Goal: Task Accomplishment & Management: Manage account settings

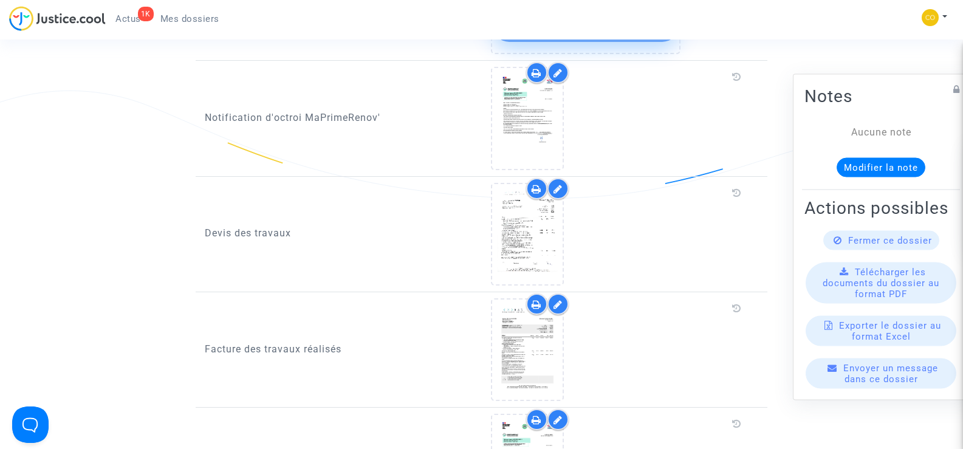
scroll to position [486, 0]
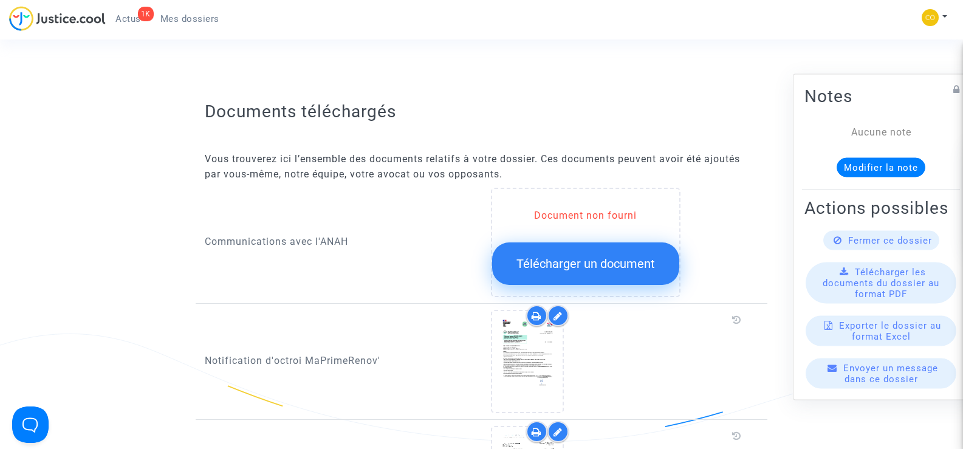
click at [569, 256] on span "Télécharger un document" at bounding box center [585, 263] width 139 height 15
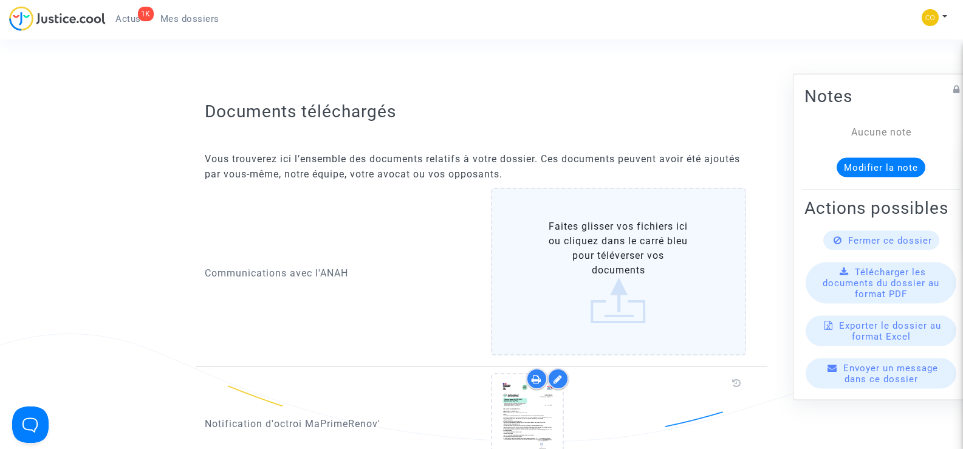
click at [619, 280] on label "Faites glisser vos fichiers ici ou cliquez dans le carré bleu pour téléverser v…" at bounding box center [619, 272] width 256 height 168
click at [0, 0] on input "Faites glisser vos fichiers ici ou cliquez dans le carré bleu pour téléverser v…" at bounding box center [0, 0] width 0 height 0
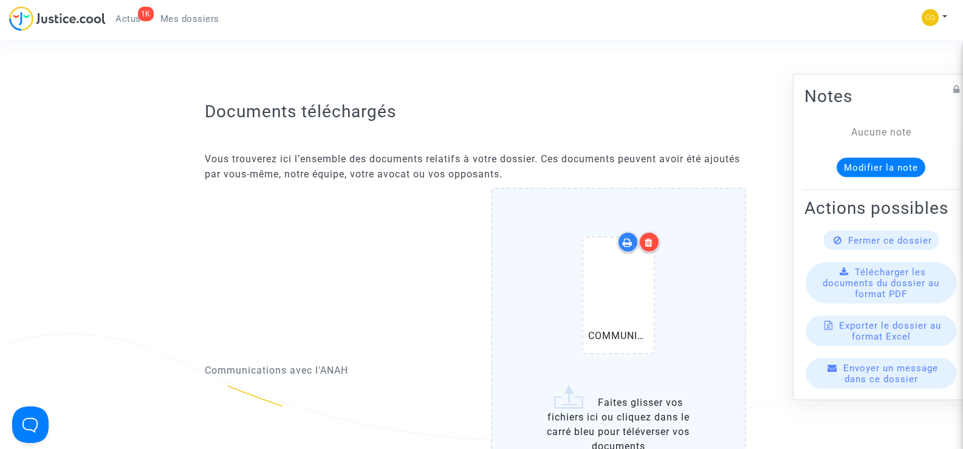
click at [651, 238] on icon at bounding box center [649, 243] width 9 height 10
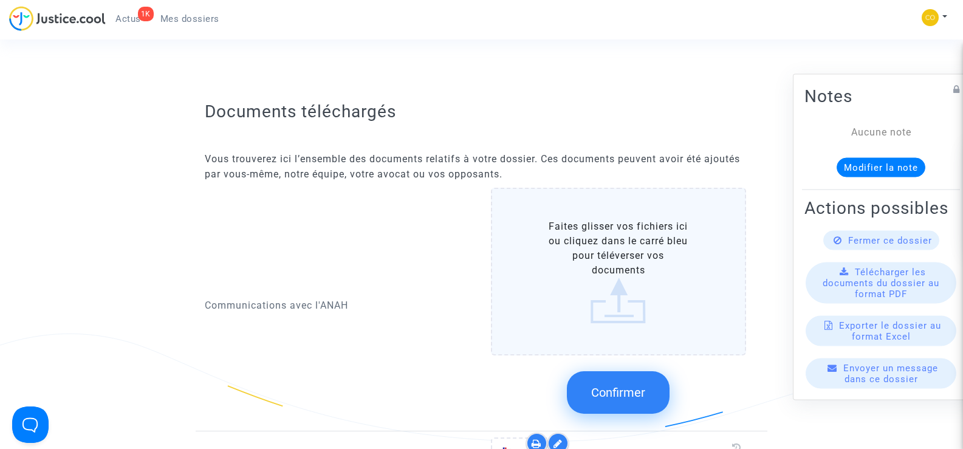
click at [635, 258] on label "Faites glisser vos fichiers ici ou cliquez dans le carré bleu pour téléverser v…" at bounding box center [619, 272] width 256 height 168
click at [0, 0] on input "Faites glisser vos fichiers ici ou cliquez dans le carré bleu pour téléverser v…" at bounding box center [0, 0] width 0 height 0
click at [610, 261] on label "Faites glisser vos fichiers ici ou cliquez dans le carré bleu pour téléverser v…" at bounding box center [619, 272] width 256 height 168
click at [0, 0] on input "Faites glisser vos fichiers ici ou cliquez dans le carré bleu pour téléverser v…" at bounding box center [0, 0] width 0 height 0
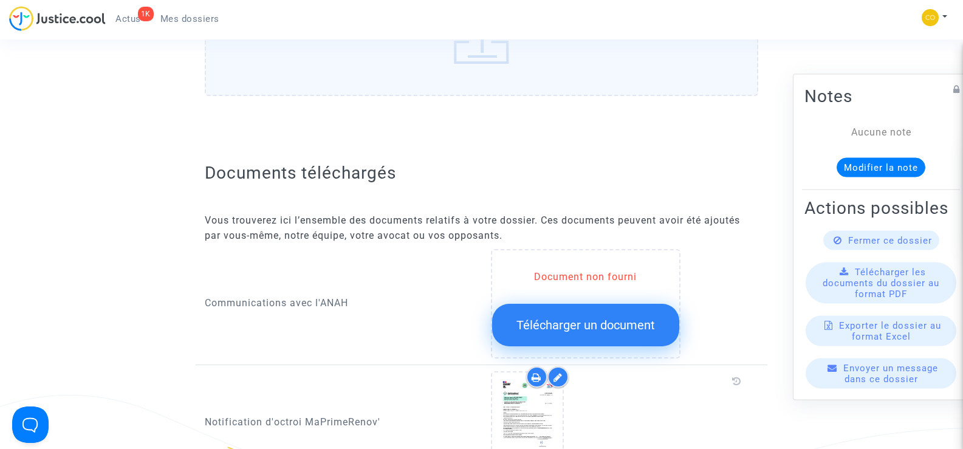
scroll to position [425, 0]
click at [579, 317] on span "Télécharger un document" at bounding box center [585, 324] width 139 height 15
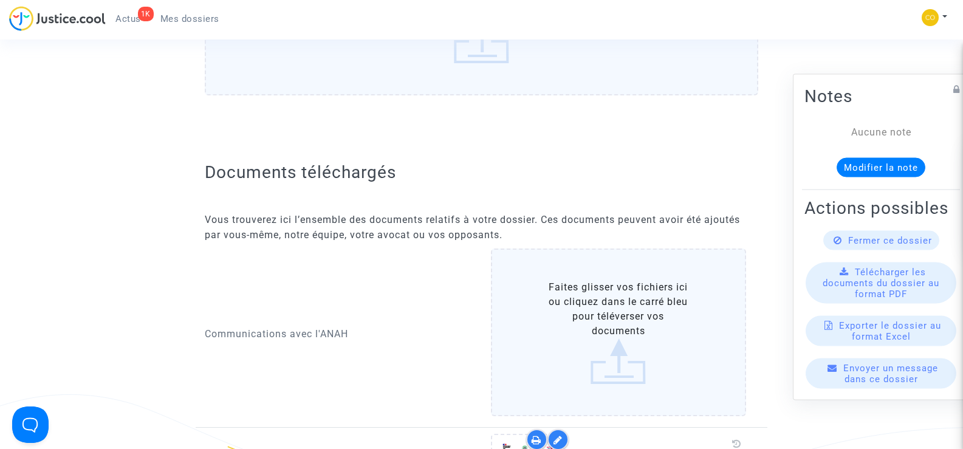
click at [603, 283] on label "Faites glisser vos fichiers ici ou cliquez dans le carré bleu pour téléverser v…" at bounding box center [619, 332] width 256 height 168
click at [0, 0] on input "Faites glisser vos fichiers ici ou cliquez dans le carré bleu pour téléverser v…" at bounding box center [0, 0] width 0 height 0
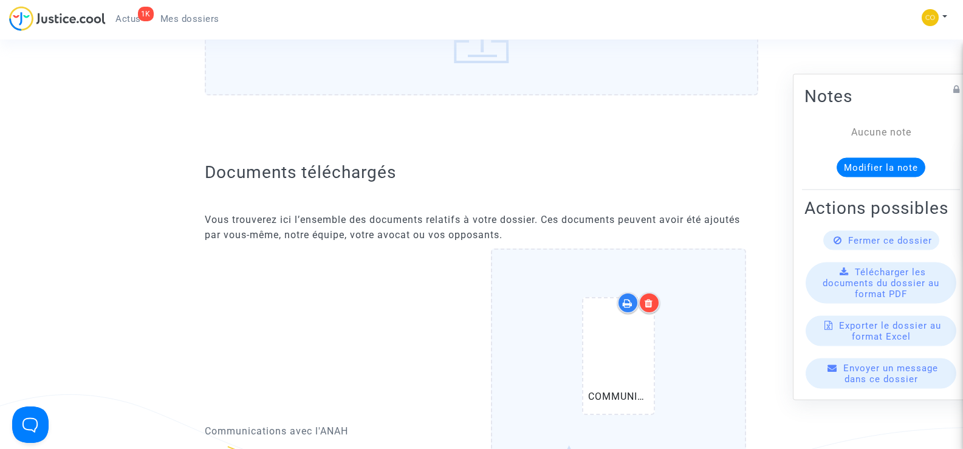
click at [646, 298] on icon at bounding box center [649, 303] width 9 height 10
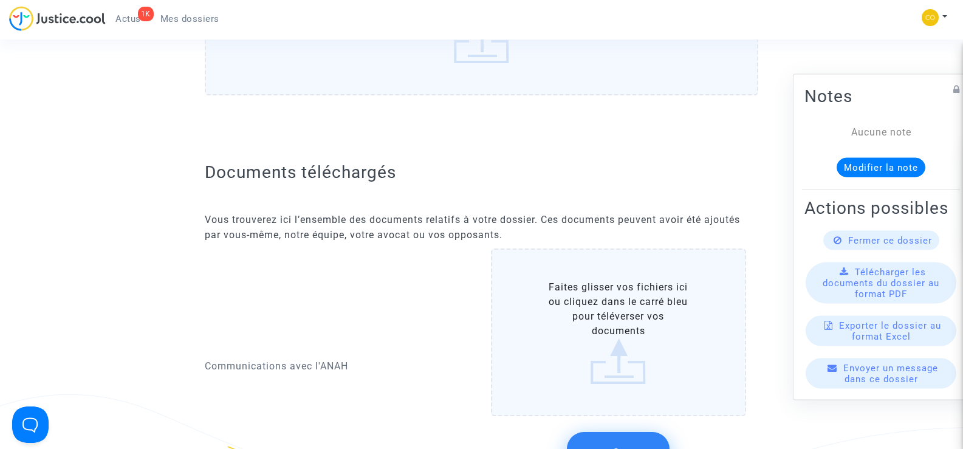
click at [620, 313] on label "Faites glisser vos fichiers ici ou cliquez dans le carré bleu pour téléverser v…" at bounding box center [619, 332] width 256 height 168
click at [0, 0] on input "Faites glisser vos fichiers ici ou cliquez dans le carré bleu pour téléverser v…" at bounding box center [0, 0] width 0 height 0
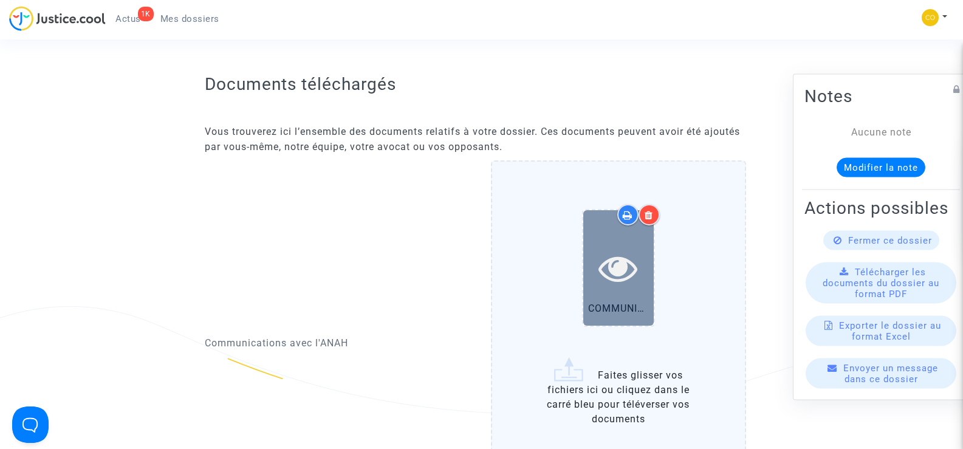
scroll to position [608, 0]
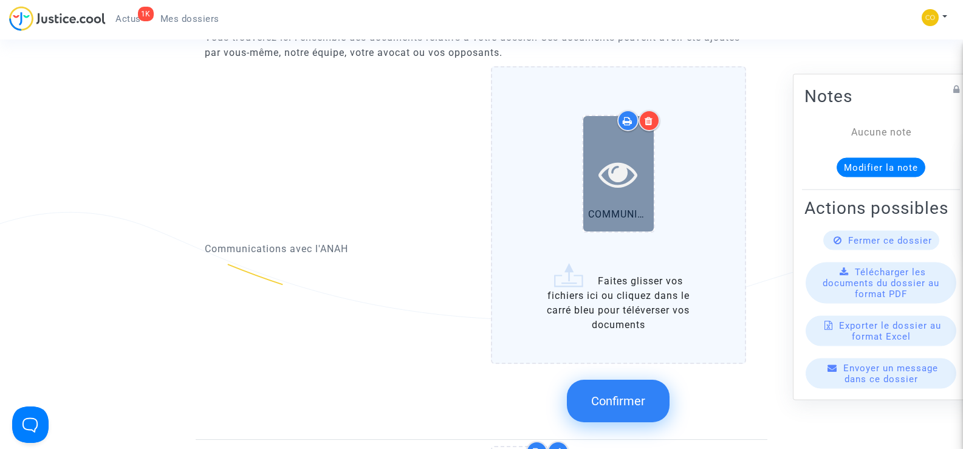
click at [627, 158] on icon at bounding box center [617, 173] width 39 height 39
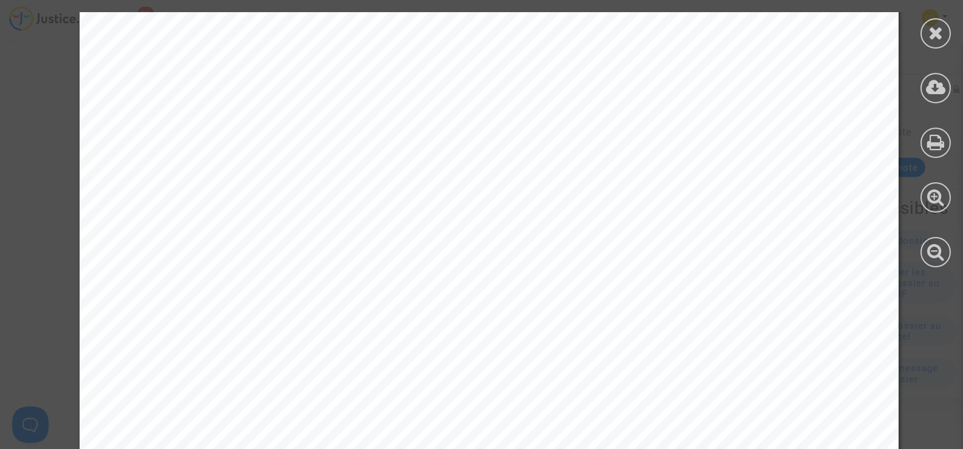
scroll to position [547, 0]
click at [936, 24] on icon at bounding box center [935, 33] width 15 height 18
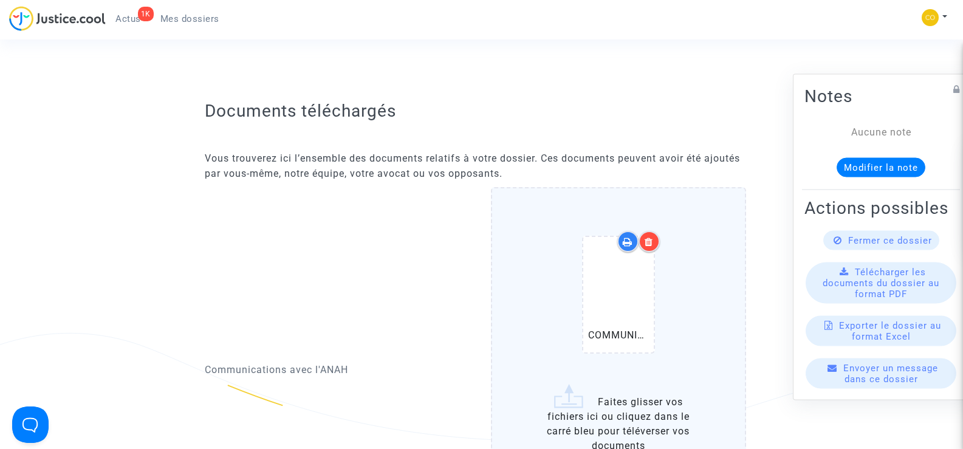
scroll to position [486, 0]
click at [656, 231] on div at bounding box center [649, 241] width 21 height 21
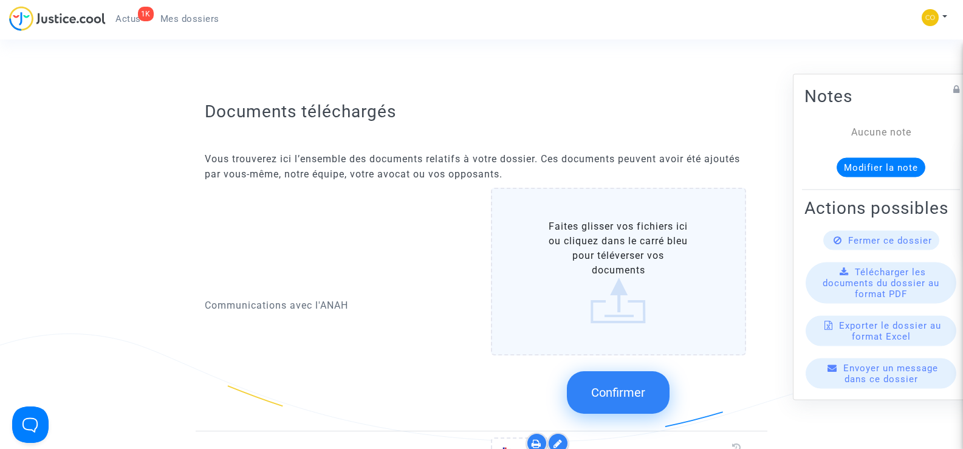
click at [191, 22] on span "Mes dossiers" at bounding box center [189, 18] width 59 height 11
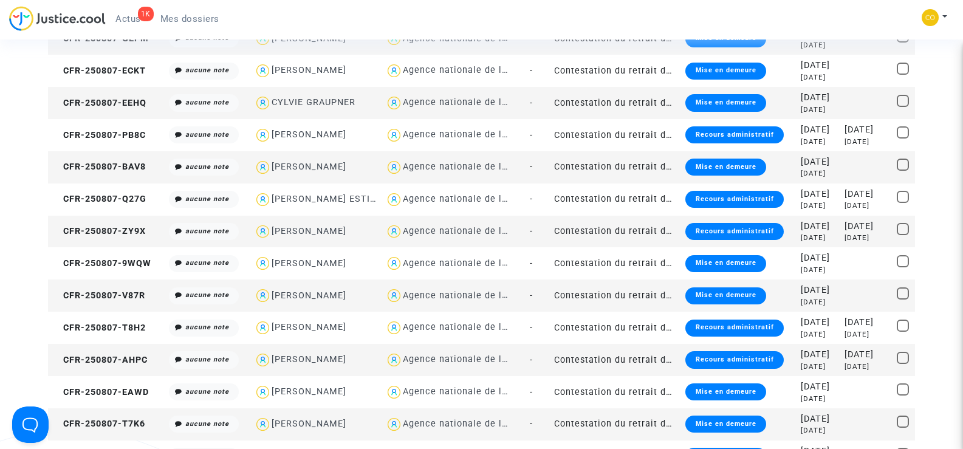
scroll to position [486, 0]
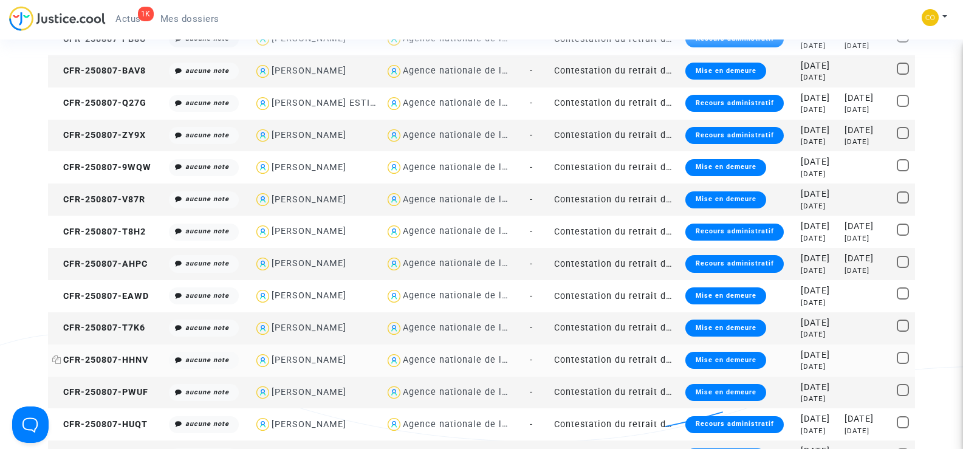
click at [112, 363] on span "CFR-250807-HHNV" at bounding box center [100, 360] width 96 height 10
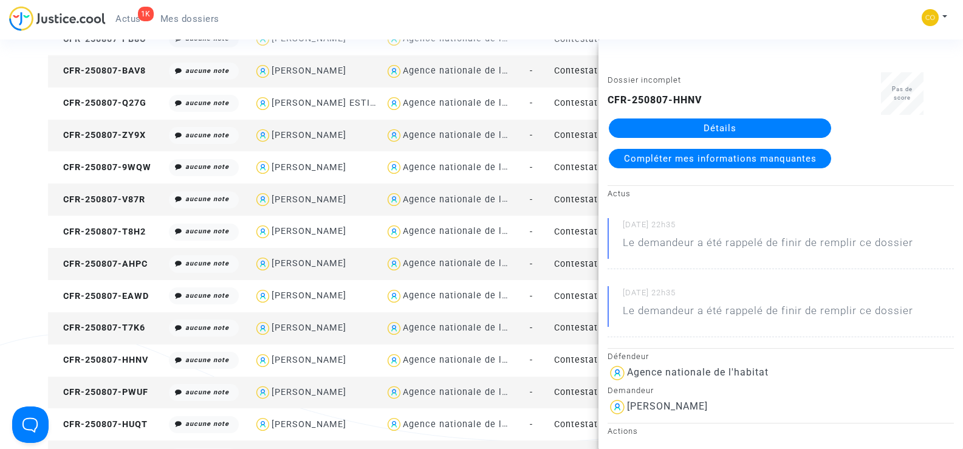
click at [710, 130] on link "Détails" at bounding box center [720, 127] width 222 height 19
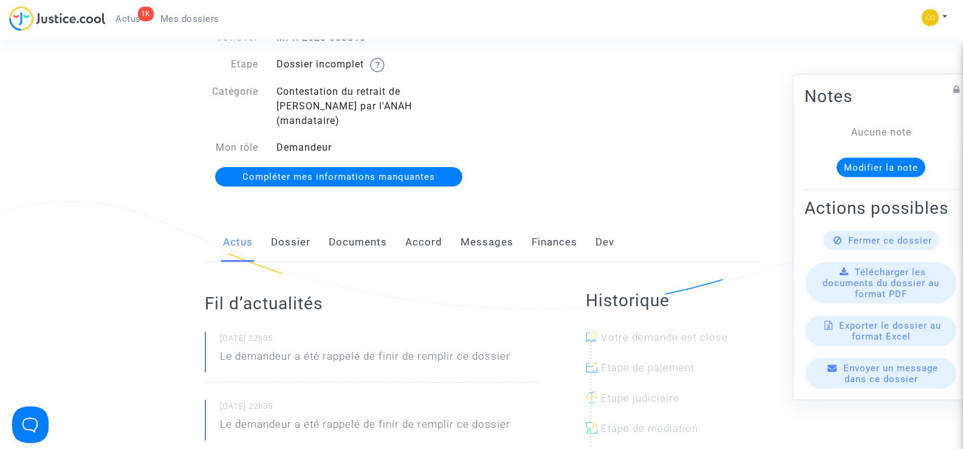
scroll to position [61, 0]
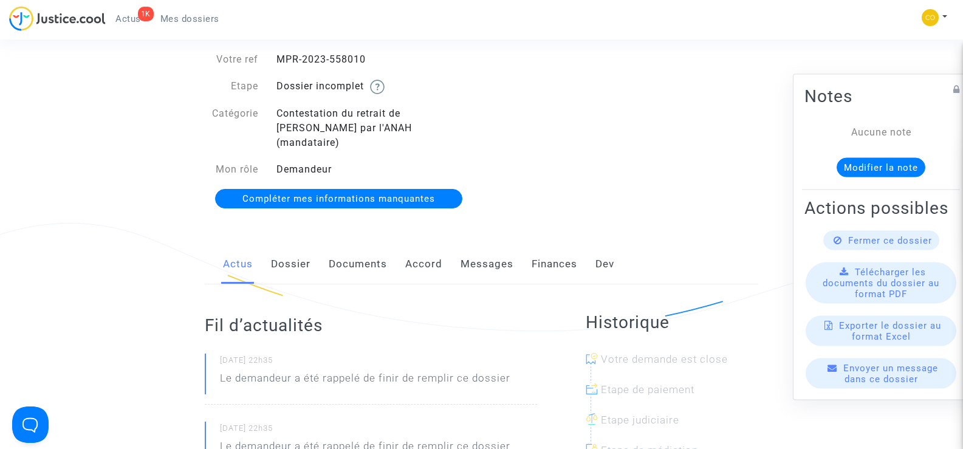
click at [375, 249] on link "Documents" at bounding box center [358, 264] width 58 height 40
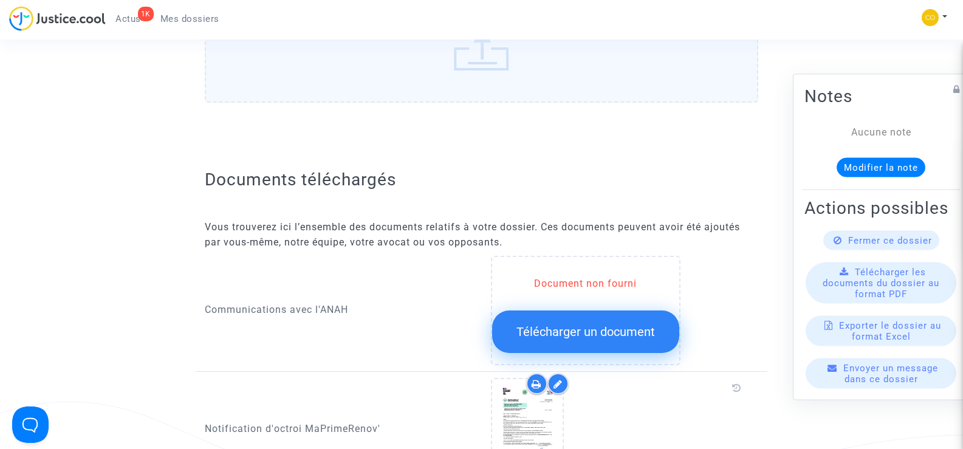
scroll to position [425, 0]
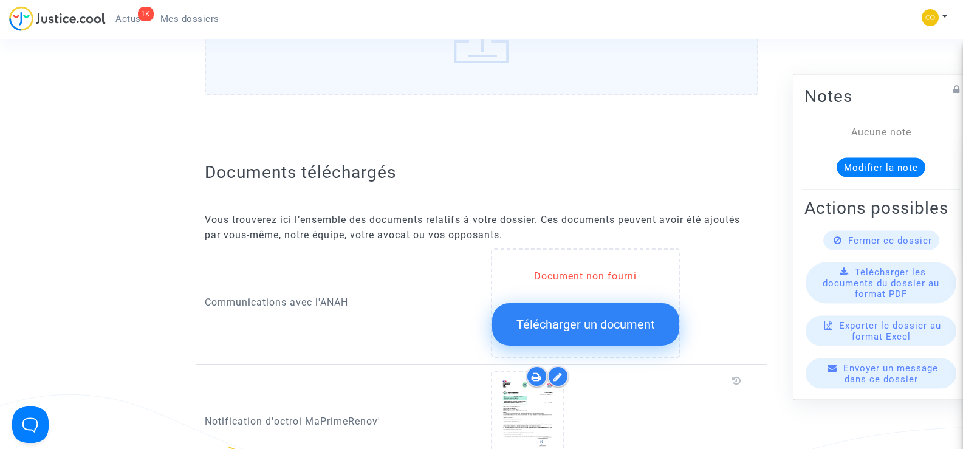
click at [607, 317] on span "Télécharger un document" at bounding box center [585, 324] width 139 height 15
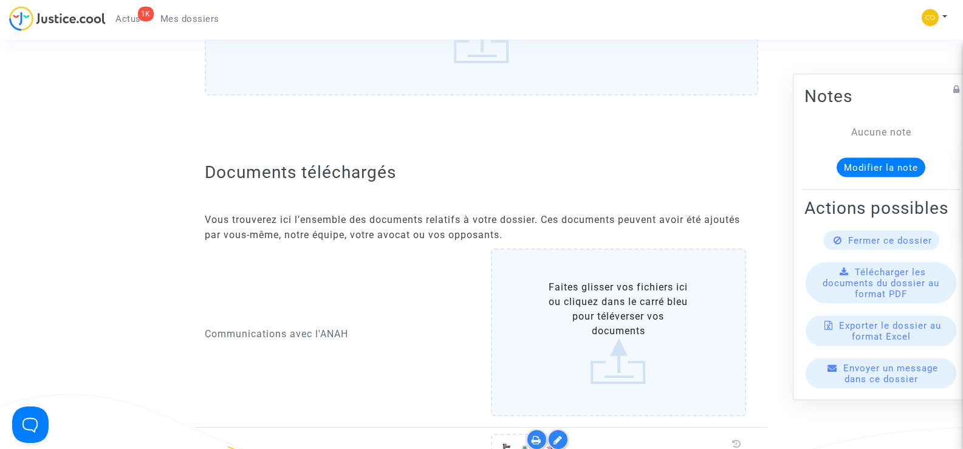
click at [608, 297] on label "Faites glisser vos fichiers ici ou cliquez dans le carré bleu pour téléverser v…" at bounding box center [619, 332] width 256 height 168
click at [0, 0] on input "Faites glisser vos fichiers ici ou cliquez dans le carré bleu pour téléverser v…" at bounding box center [0, 0] width 0 height 0
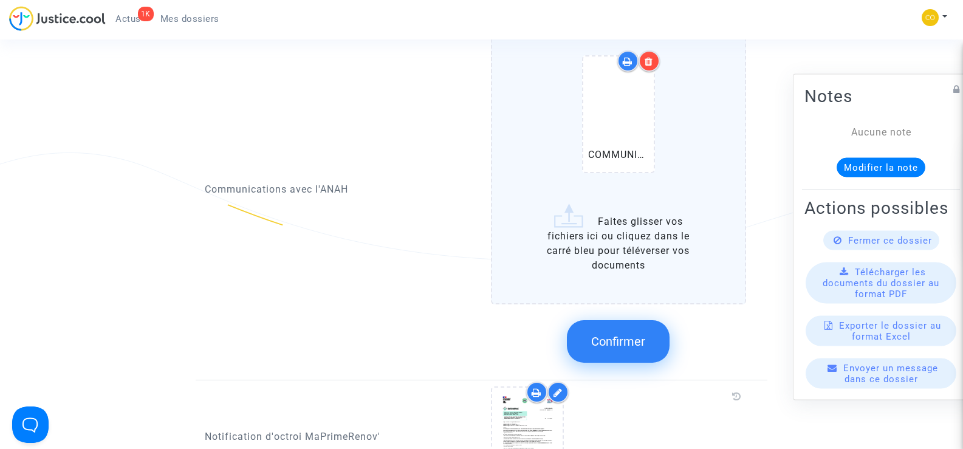
scroll to position [668, 0]
click at [641, 333] on span "Confirmer" at bounding box center [618, 340] width 54 height 15
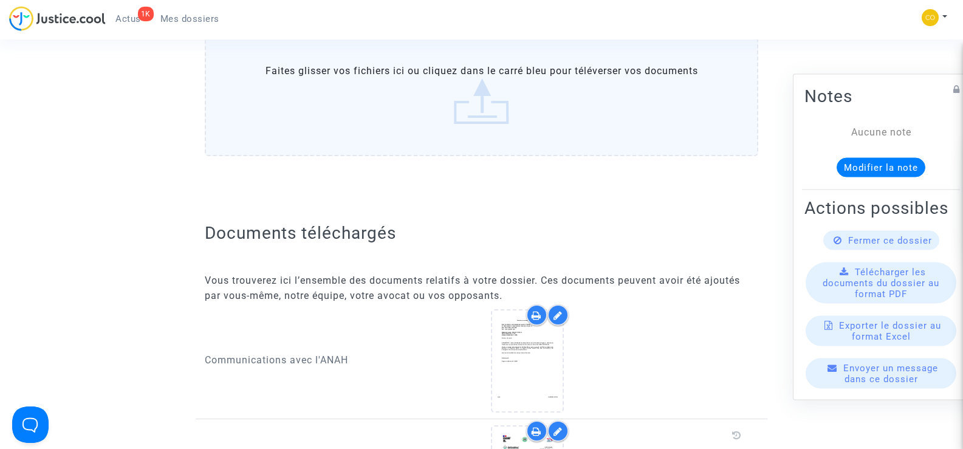
scroll to position [0, 0]
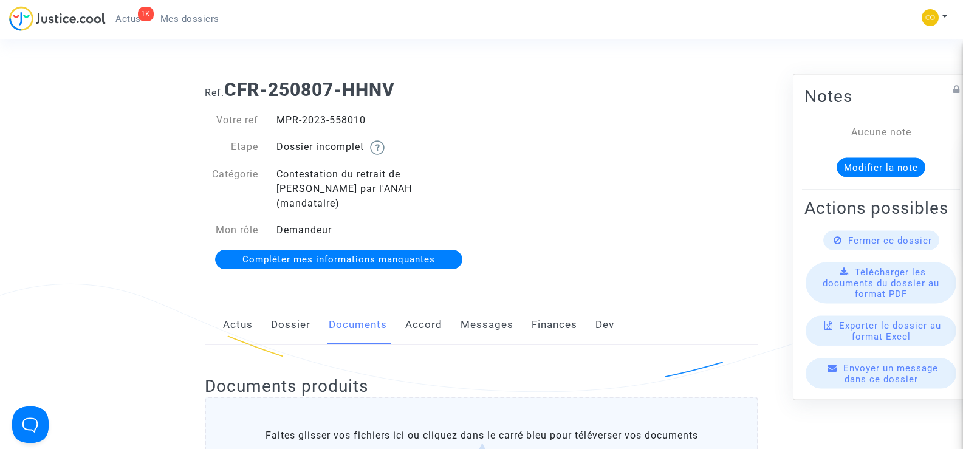
click at [480, 306] on link "Messages" at bounding box center [487, 325] width 53 height 40
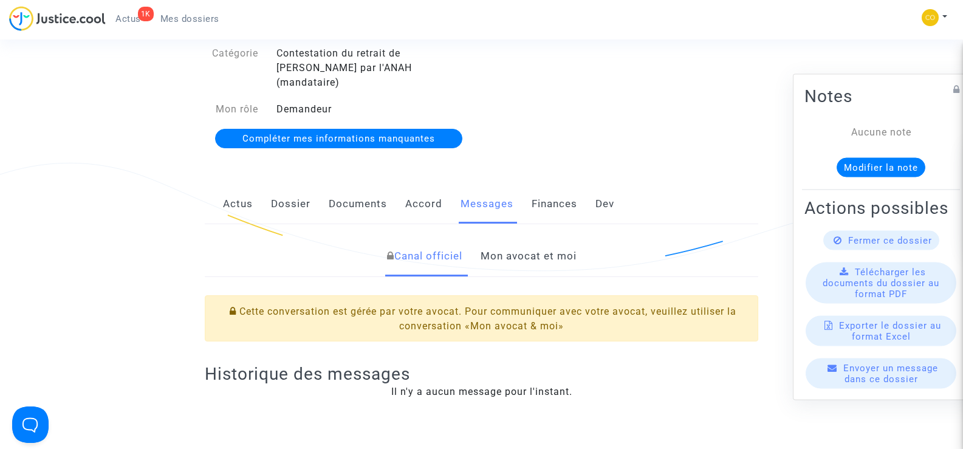
scroll to position [122, 0]
click at [527, 239] on link "Mon avocat et moi" at bounding box center [529, 256] width 96 height 40
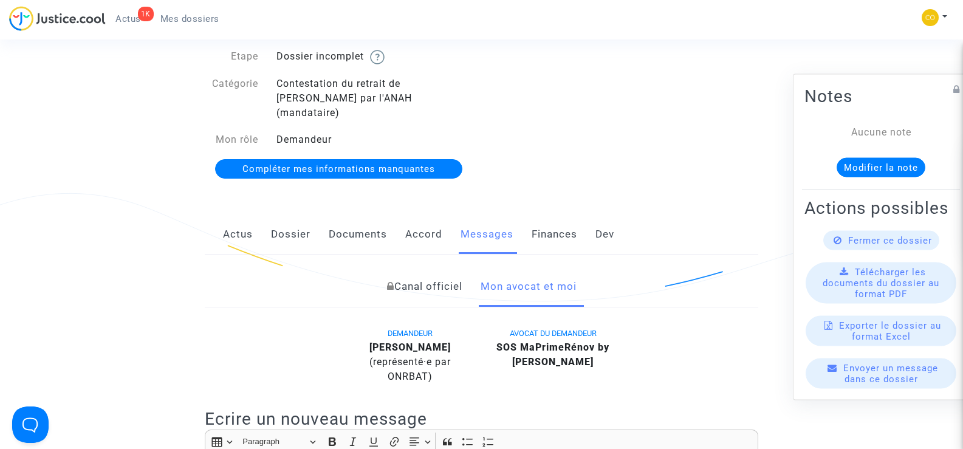
scroll to position [61, 0]
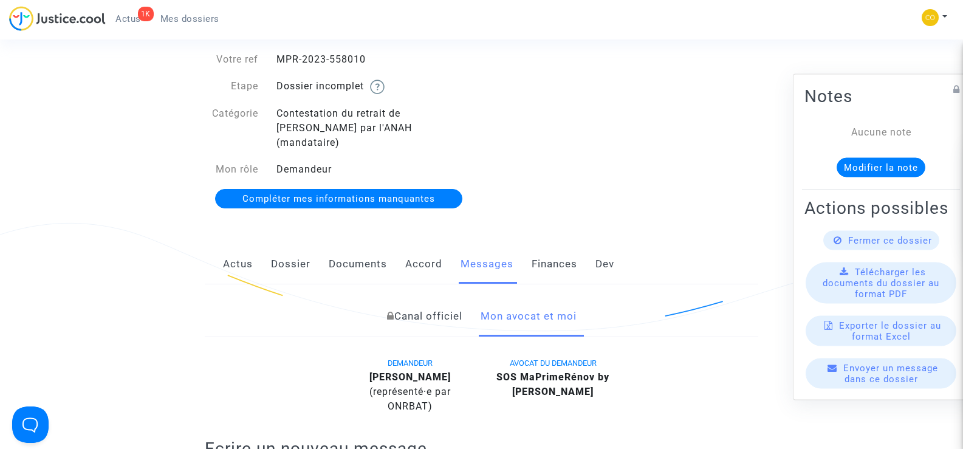
click at [375, 250] on link "Documents" at bounding box center [358, 264] width 58 height 40
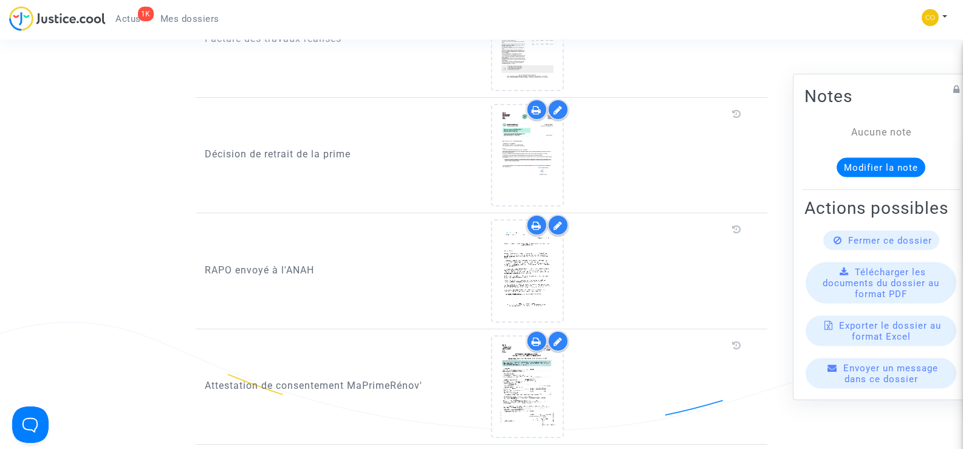
scroll to position [1397, 0]
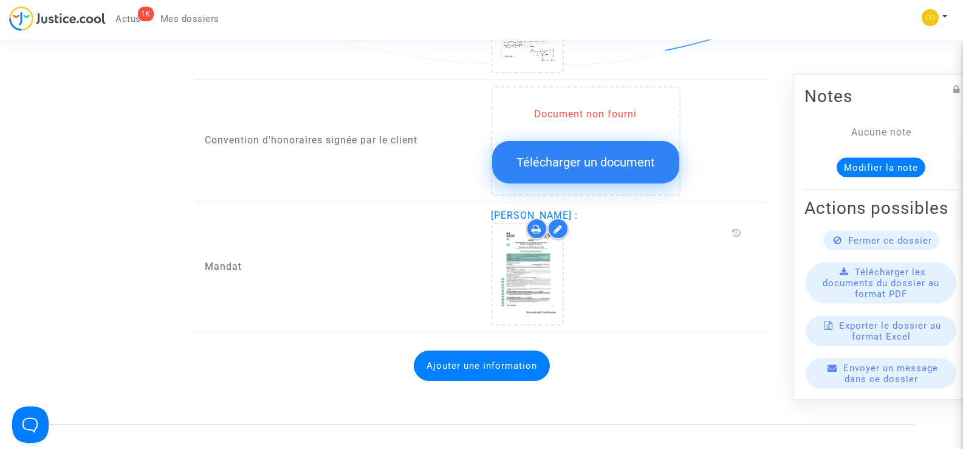
click at [210, 21] on span "Mes dossiers" at bounding box center [189, 18] width 59 height 11
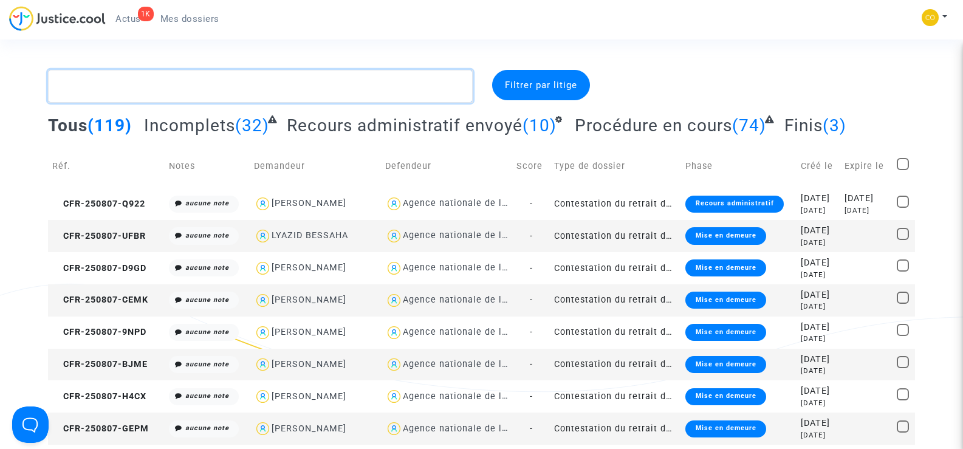
click at [99, 90] on textarea at bounding box center [260, 86] width 424 height 33
paste textarea "[PERSON_NAME]"
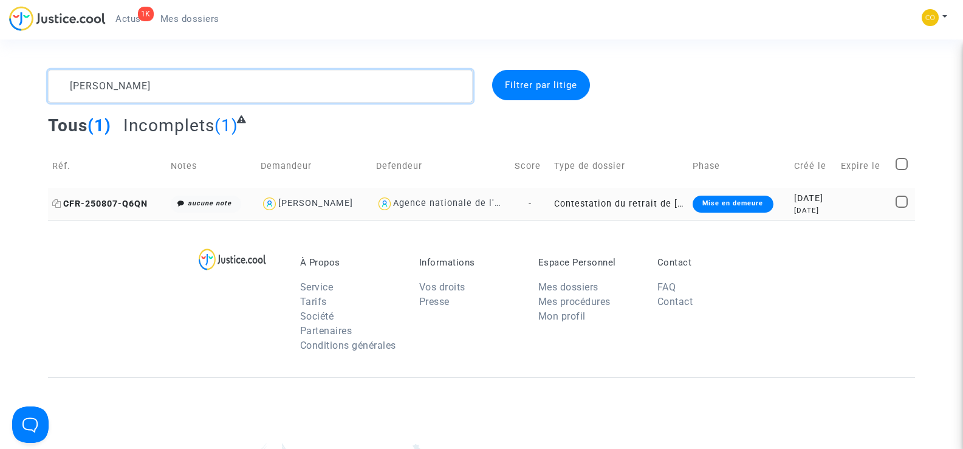
type textarea "[PERSON_NAME]"
click at [106, 205] on span "CFR-250807-Q6QN" at bounding box center [99, 204] width 95 height 10
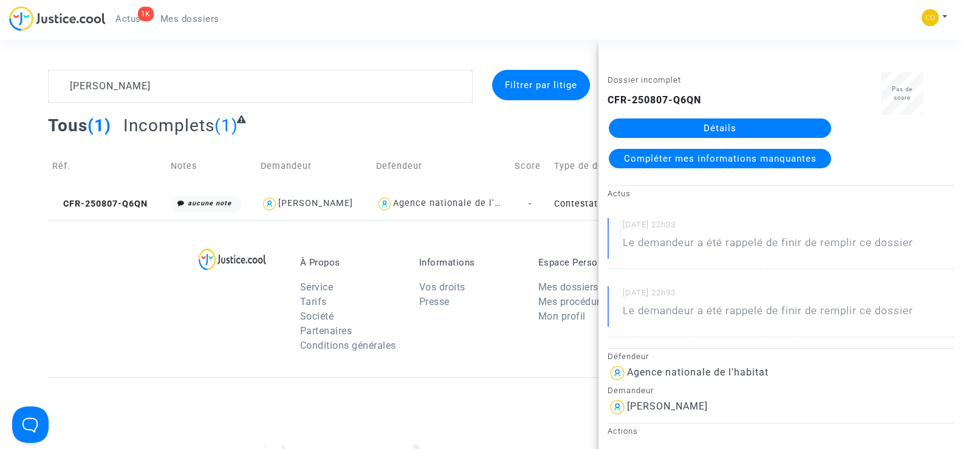
click at [721, 128] on link "Détails" at bounding box center [720, 127] width 222 height 19
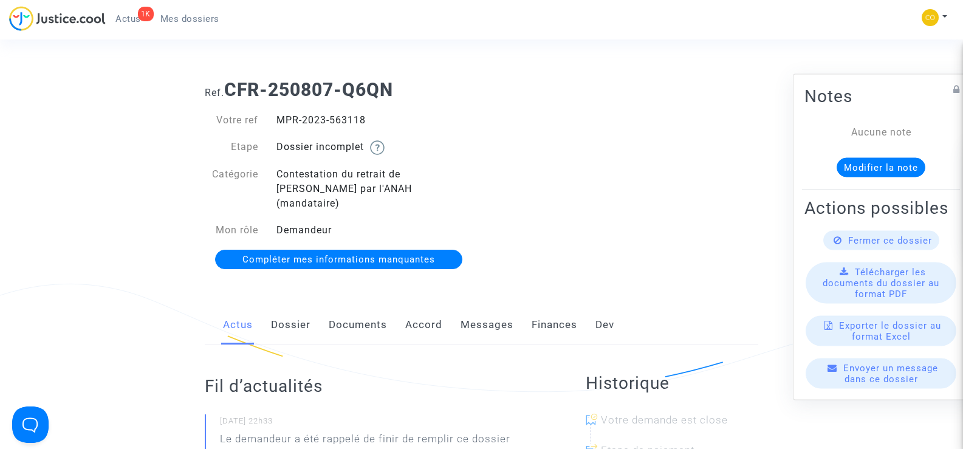
click at [346, 310] on link "Documents" at bounding box center [358, 325] width 58 height 40
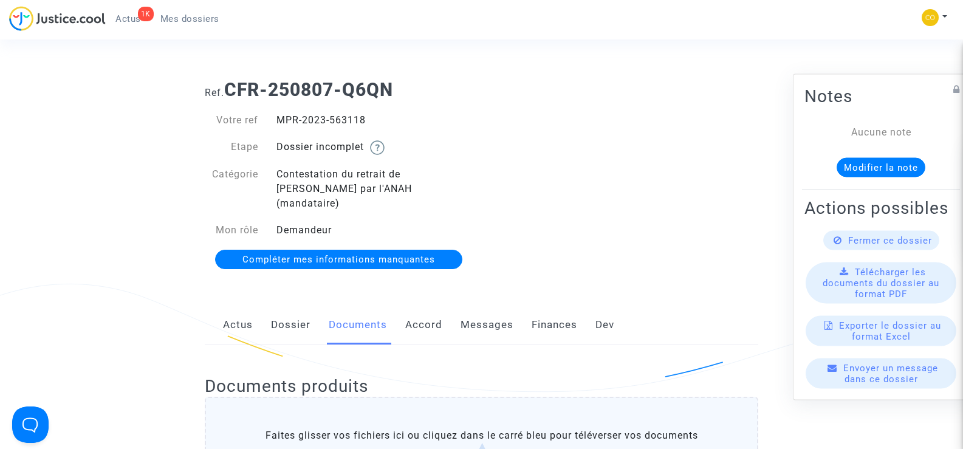
drag, startPoint x: 371, startPoint y: 115, endPoint x: 275, endPoint y: 116, distance: 96.6
click at [275, 116] on div "MPR-2023-563118" at bounding box center [374, 120] width 214 height 15
copy div "MPR-2023-563118"
click at [581, 155] on div "Ref. CFR-250807-Q6QN Votre ref MPR-2023-563118 Etape Dossier incomplet Catégori…" at bounding box center [482, 175] width 572 height 210
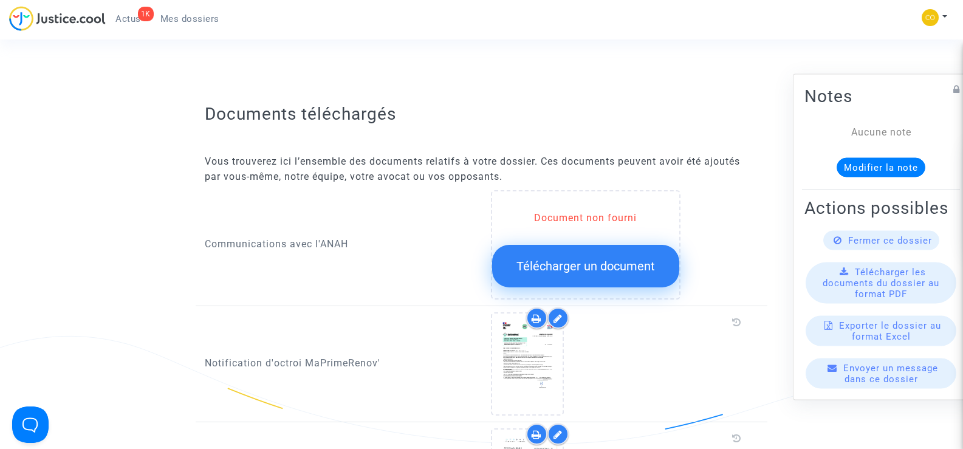
scroll to position [486, 0]
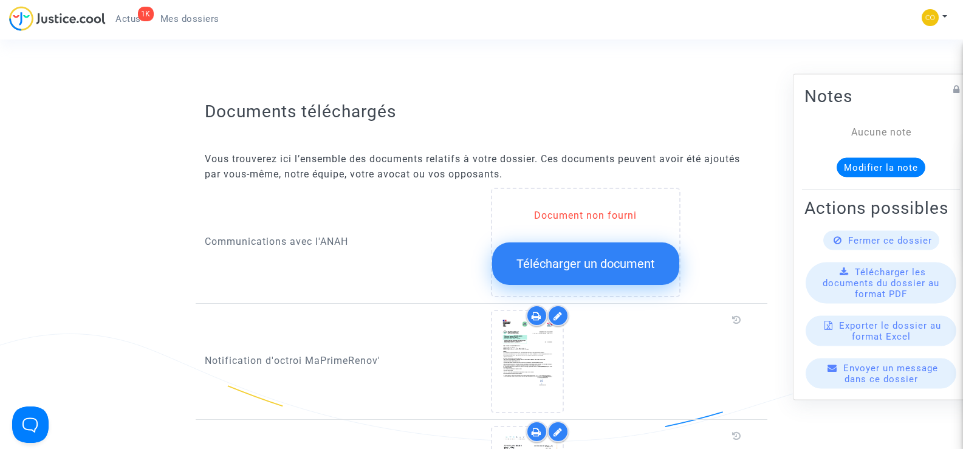
click at [595, 256] on span "Télécharger un document" at bounding box center [585, 263] width 139 height 15
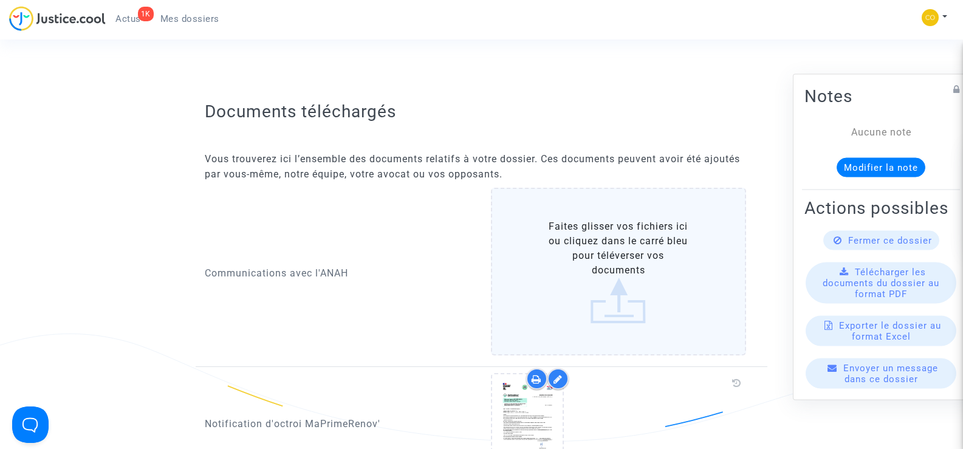
click at [613, 260] on label "Faites glisser vos fichiers ici ou cliquez dans le carré bleu pour téléverser v…" at bounding box center [619, 272] width 256 height 168
click at [0, 0] on input "Faites glisser vos fichiers ici ou cliquez dans le carré bleu pour téléverser v…" at bounding box center [0, 0] width 0 height 0
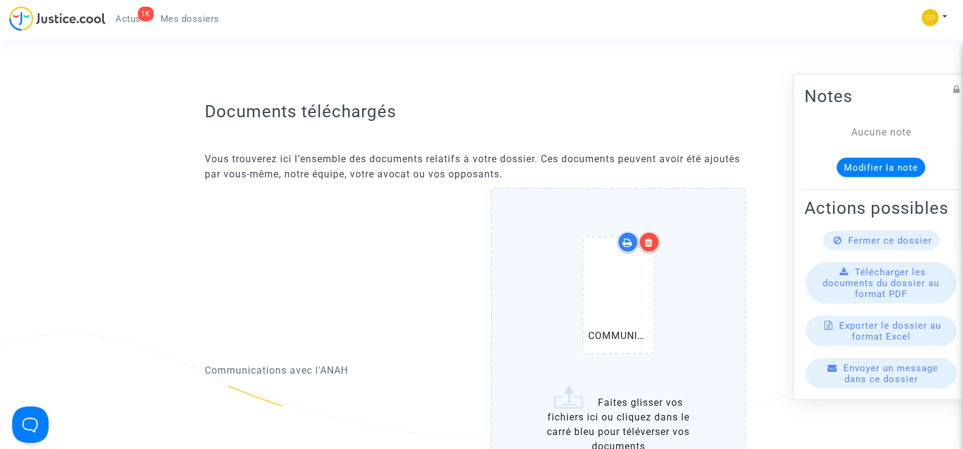
click at [649, 238] on icon at bounding box center [649, 243] width 9 height 10
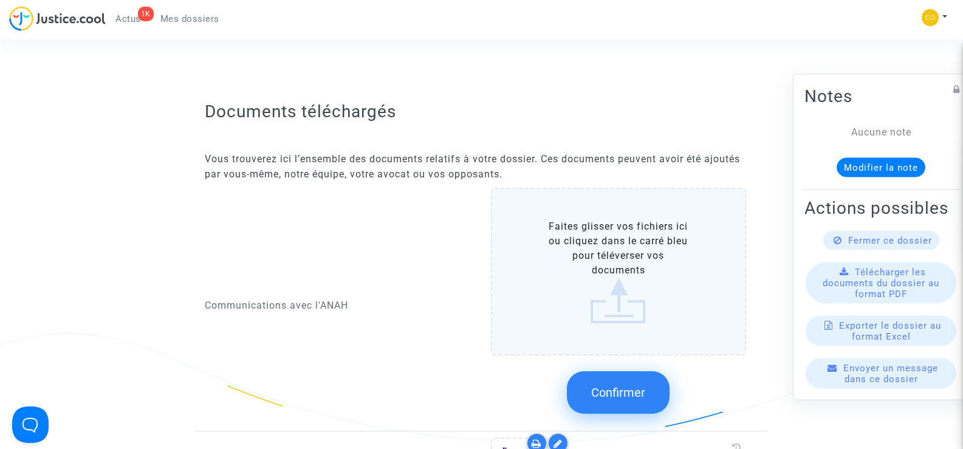
click at [643, 262] on label "Faites glisser vos fichiers ici ou cliquez dans le carré bleu pour téléverser v…" at bounding box center [619, 272] width 256 height 168
click at [0, 0] on input "Faites glisser vos fichiers ici ou cliquez dans le carré bleu pour téléverser v…" at bounding box center [0, 0] width 0 height 0
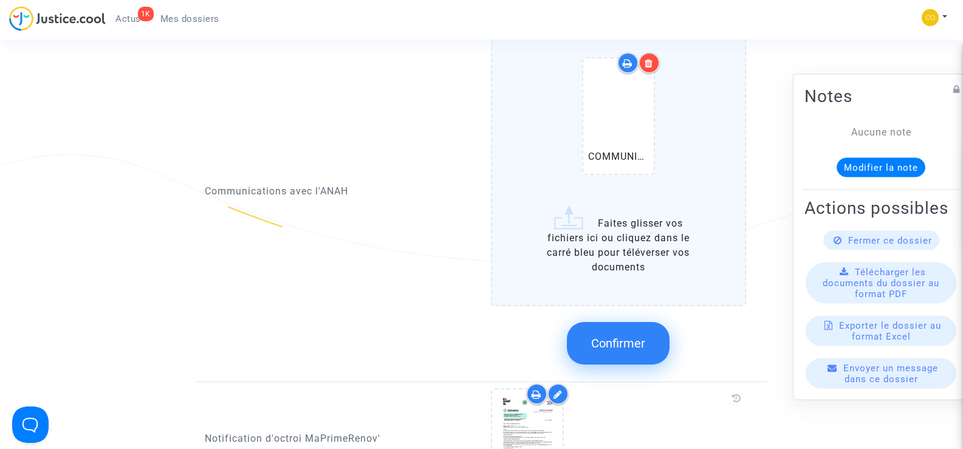
scroll to position [668, 0]
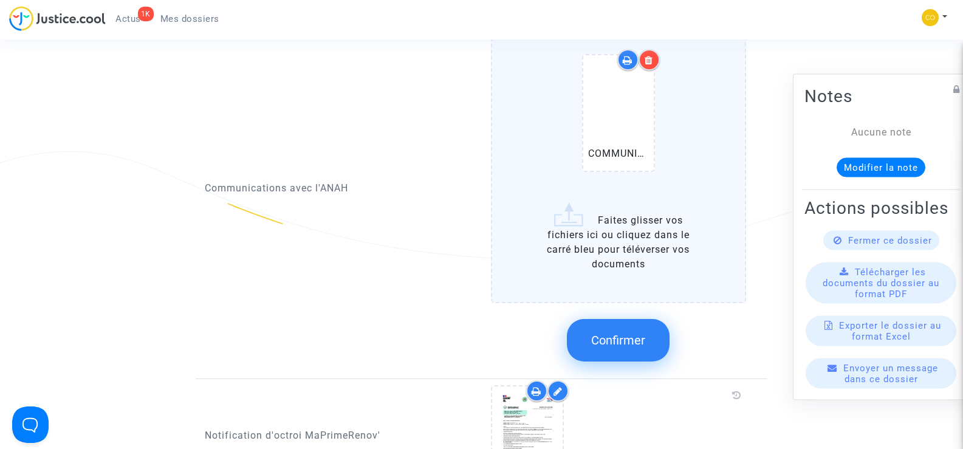
click at [625, 333] on span "Confirmer" at bounding box center [618, 340] width 54 height 15
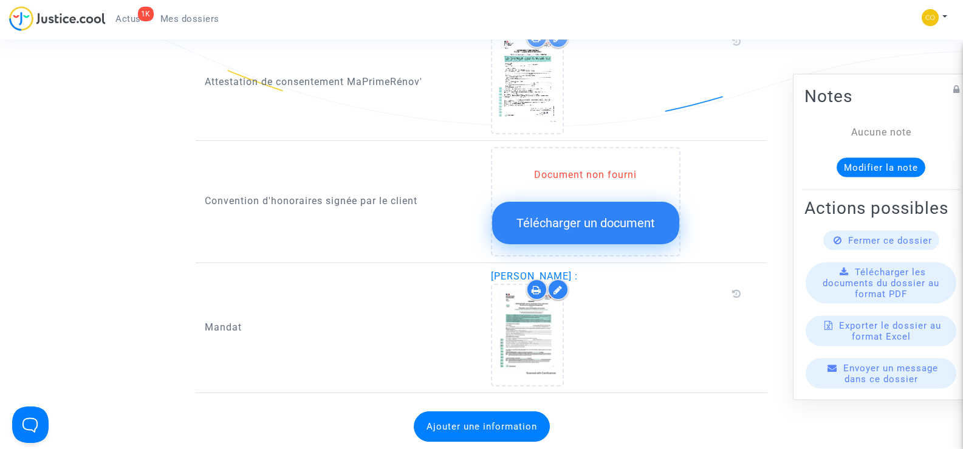
scroll to position [1640, 0]
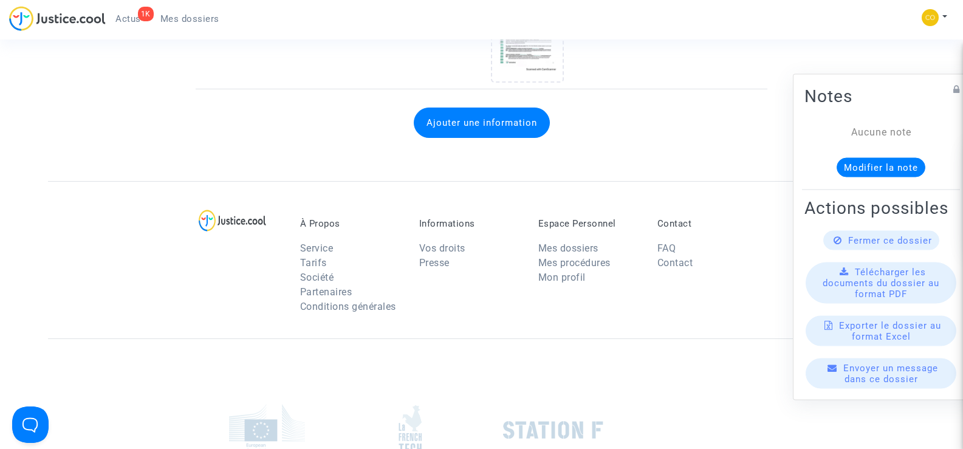
click at [169, 17] on span "Mes dossiers" at bounding box center [189, 18] width 59 height 11
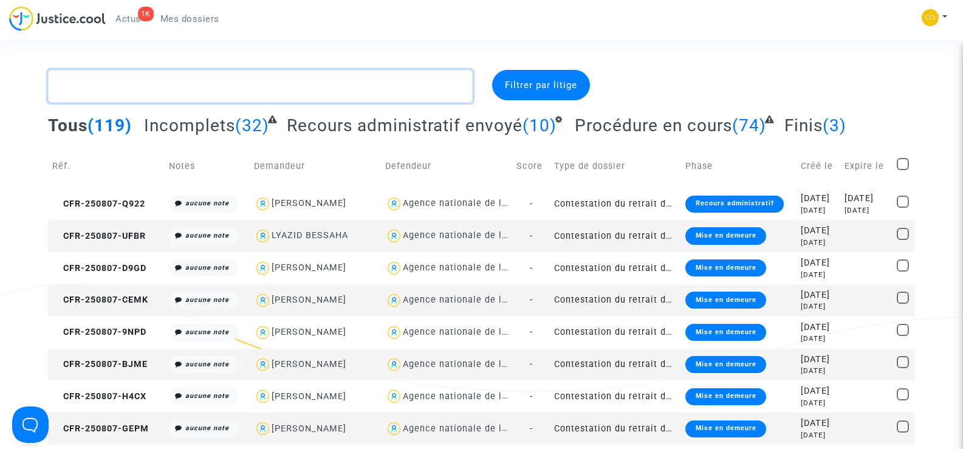
click at [127, 86] on textarea at bounding box center [260, 86] width 424 height 33
paste textarea "[PERSON_NAME]"
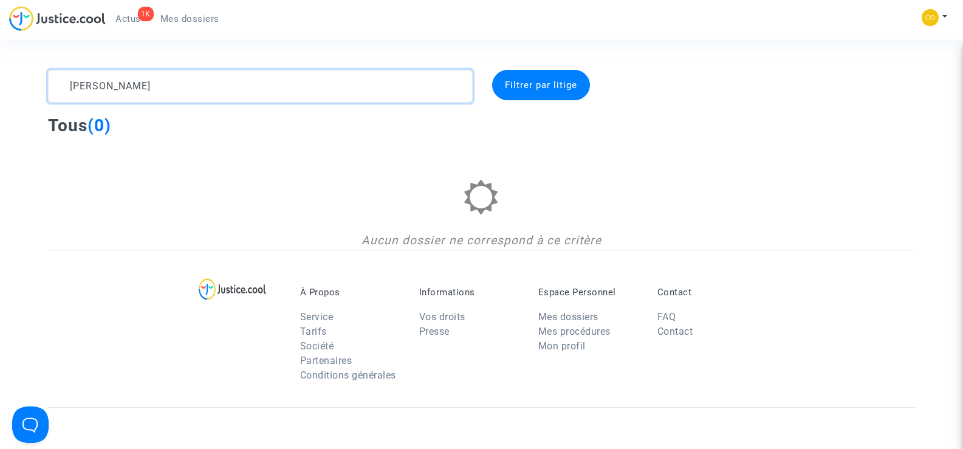
drag, startPoint x: 240, startPoint y: 83, endPoint x: 135, endPoint y: 85, distance: 105.1
click at [135, 85] on textarea at bounding box center [260, 86] width 424 height 33
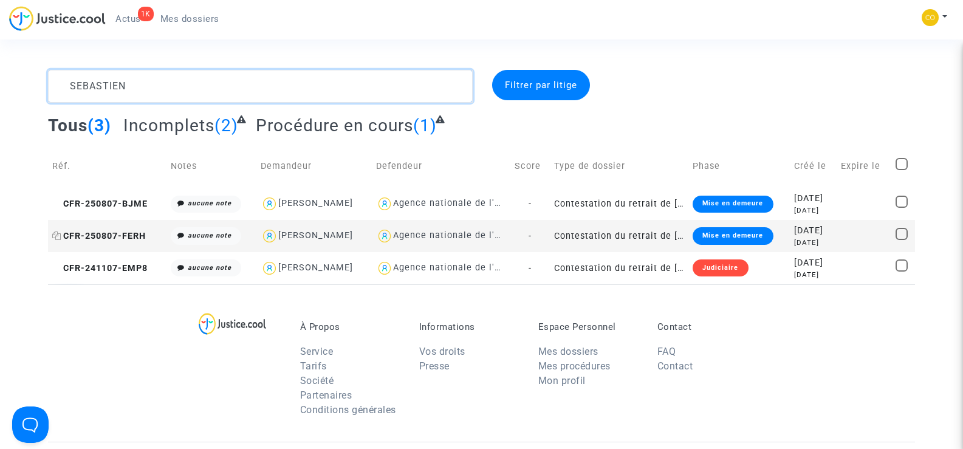
type textarea "SEBASTIEN"
click at [134, 236] on span "CFR-250807-FERH" at bounding box center [99, 236] width 94 height 10
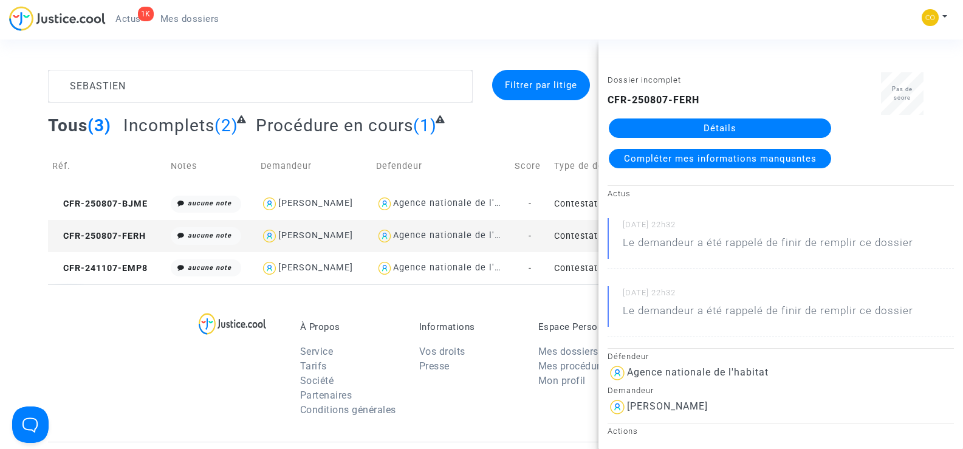
click at [733, 123] on link "Détails" at bounding box center [720, 127] width 222 height 19
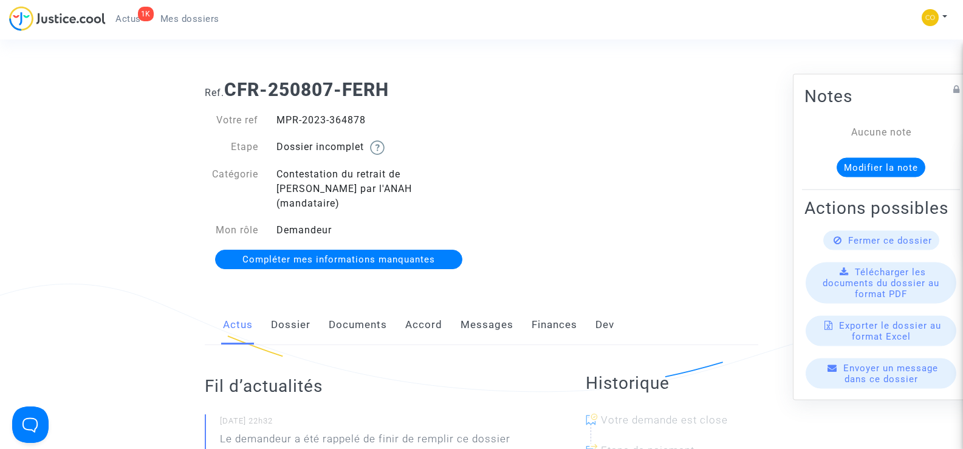
click at [345, 307] on link "Documents" at bounding box center [358, 325] width 58 height 40
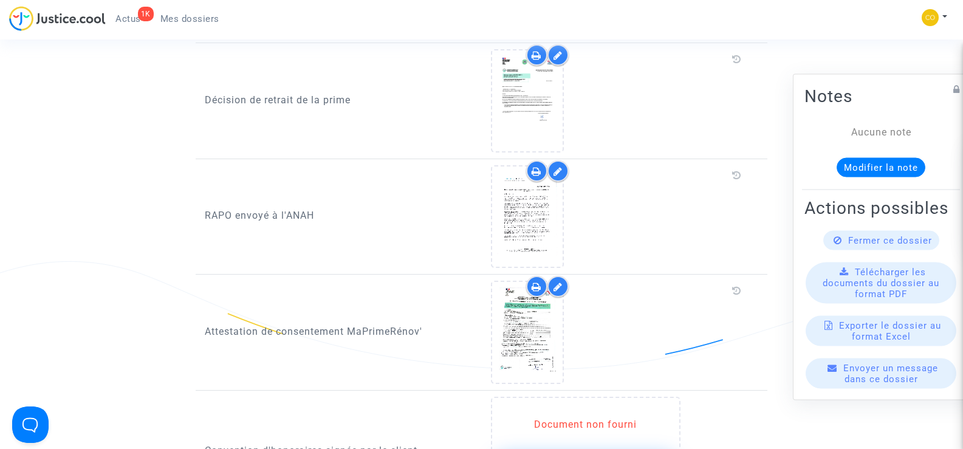
scroll to position [1397, 0]
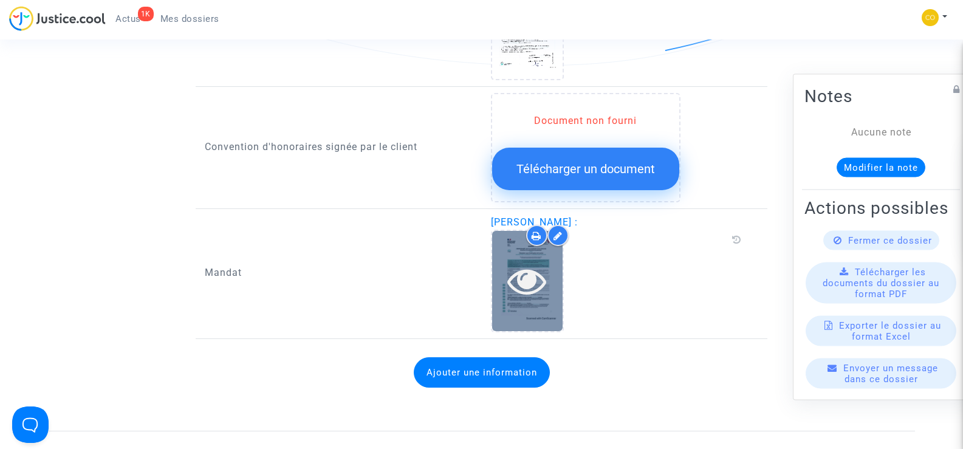
click at [541, 270] on icon at bounding box center [526, 280] width 39 height 39
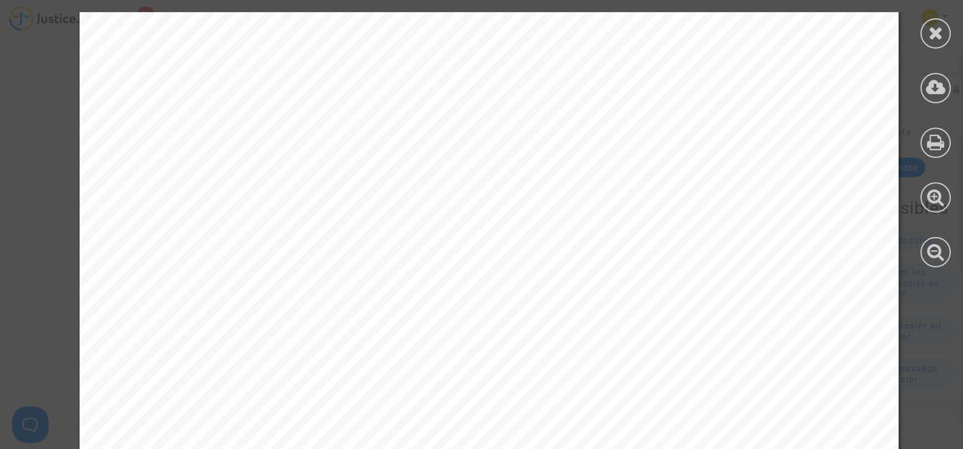
scroll to position [1903, 0]
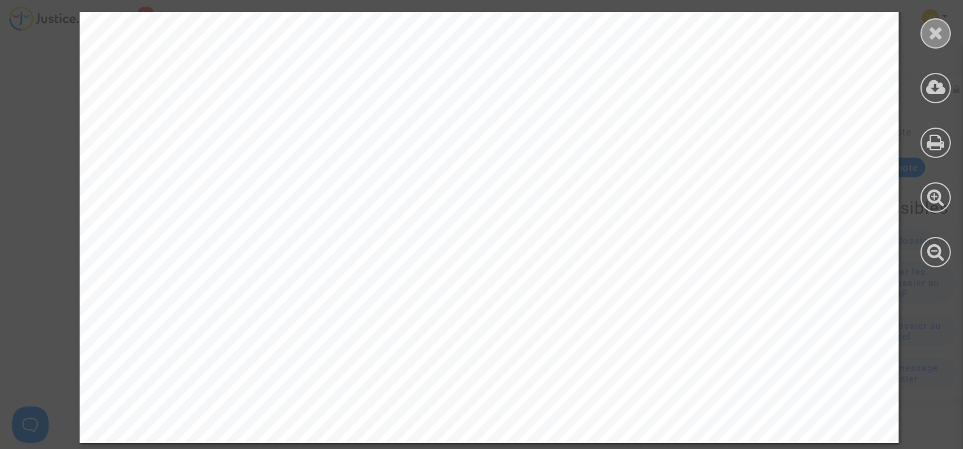
click at [932, 36] on icon at bounding box center [935, 33] width 15 height 18
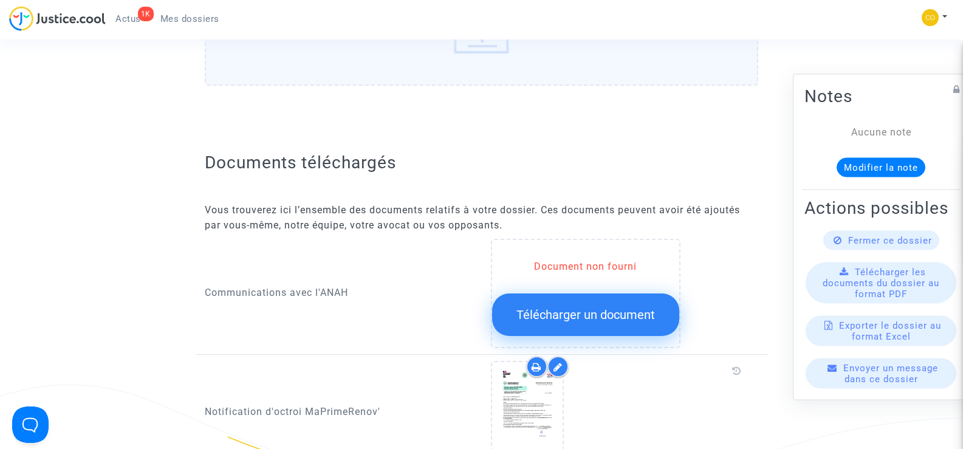
scroll to position [425, 0]
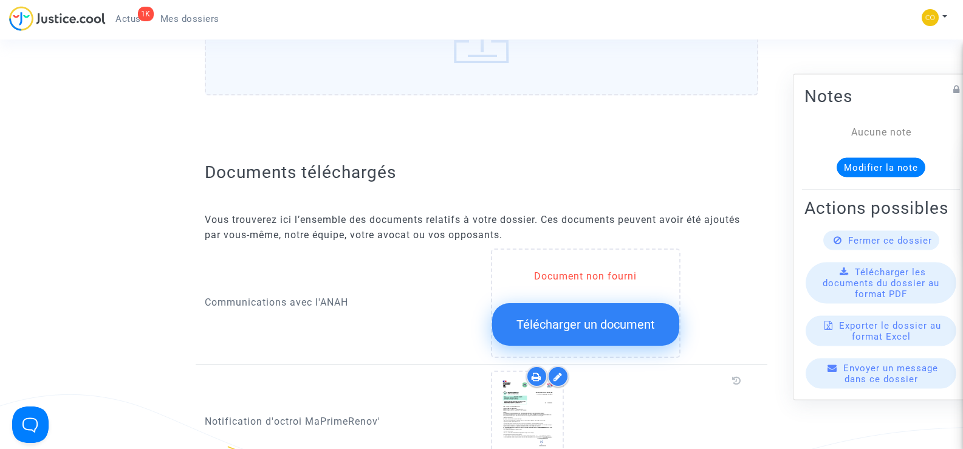
click at [588, 317] on span "Télécharger un document" at bounding box center [585, 324] width 139 height 15
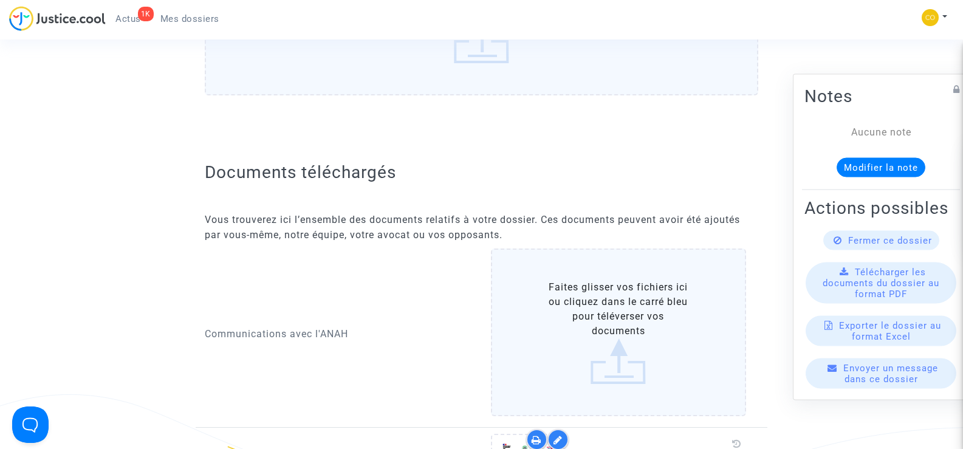
click at [644, 318] on label "Faites glisser vos fichiers ici ou cliquez dans le carré bleu pour téléverser v…" at bounding box center [619, 332] width 256 height 168
click at [0, 0] on input "Faites glisser vos fichiers ici ou cliquez dans le carré bleu pour téléverser v…" at bounding box center [0, 0] width 0 height 0
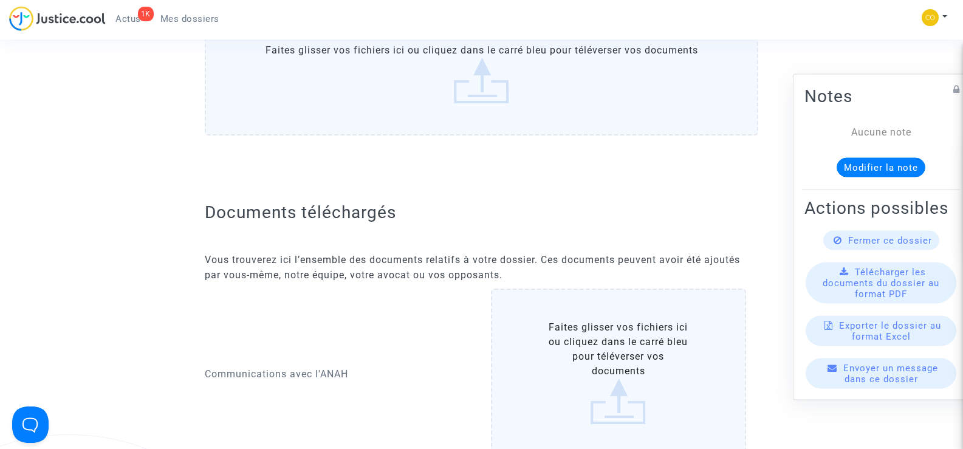
scroll to position [486, 0]
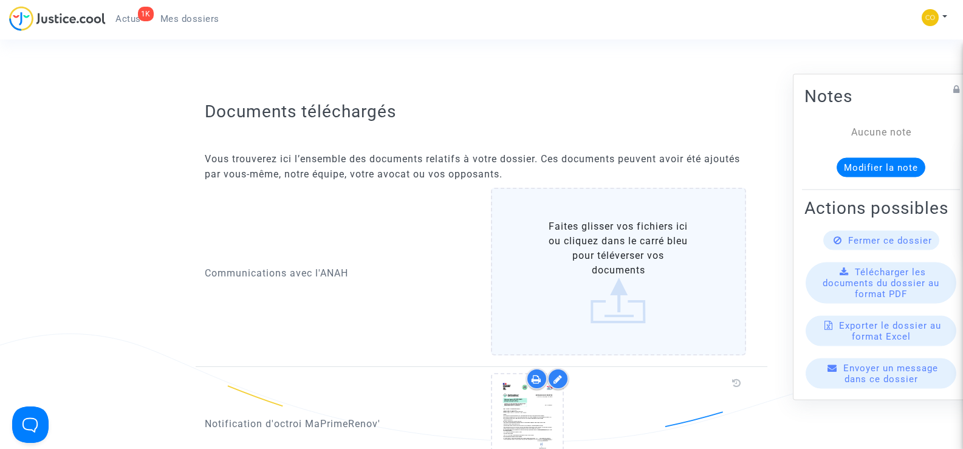
click at [626, 245] on label "Faites glisser vos fichiers ici ou cliquez dans le carré bleu pour téléverser v…" at bounding box center [619, 272] width 256 height 168
click at [0, 0] on input "Faites glisser vos fichiers ici ou cliquez dans le carré bleu pour téléverser v…" at bounding box center [0, 0] width 0 height 0
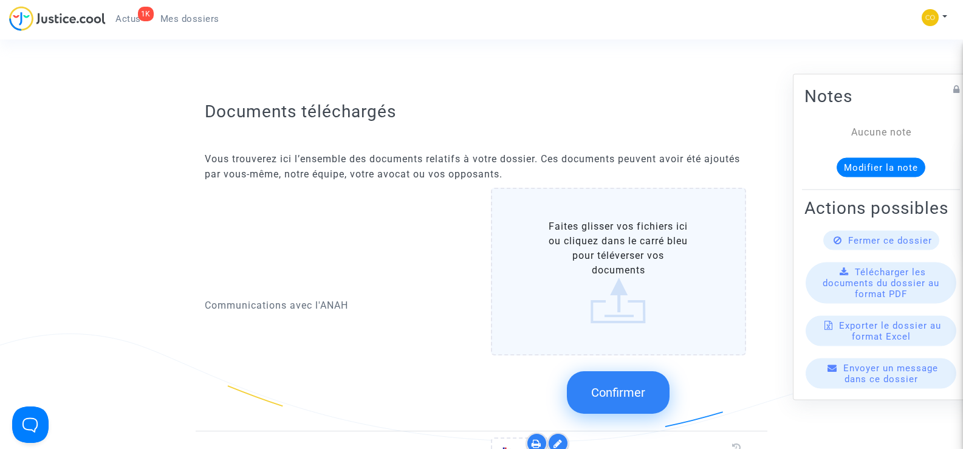
click at [625, 218] on label "Faites glisser vos fichiers ici ou cliquez dans le carré bleu pour téléverser v…" at bounding box center [619, 272] width 256 height 168
click at [0, 0] on input "Faites glisser vos fichiers ici ou cliquez dans le carré bleu pour téléverser v…" at bounding box center [0, 0] width 0 height 0
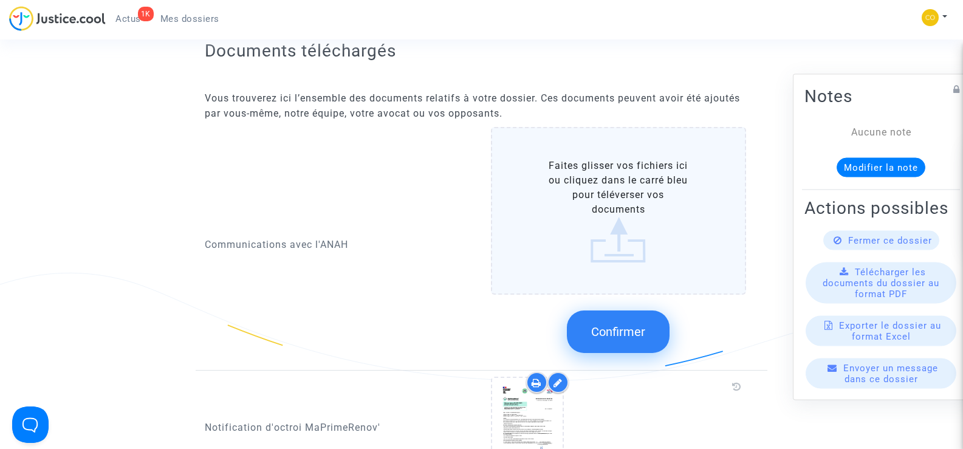
click at [637, 310] on button "Confirmer" at bounding box center [618, 331] width 103 height 43
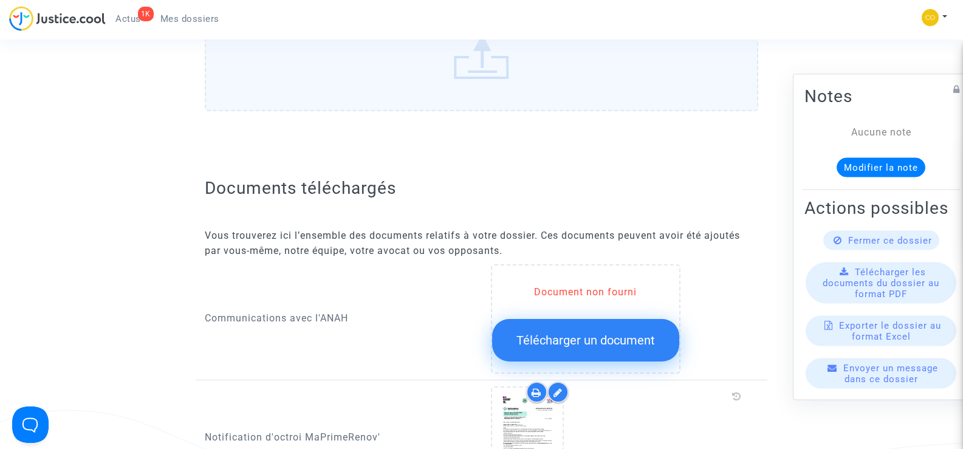
scroll to position [486, 0]
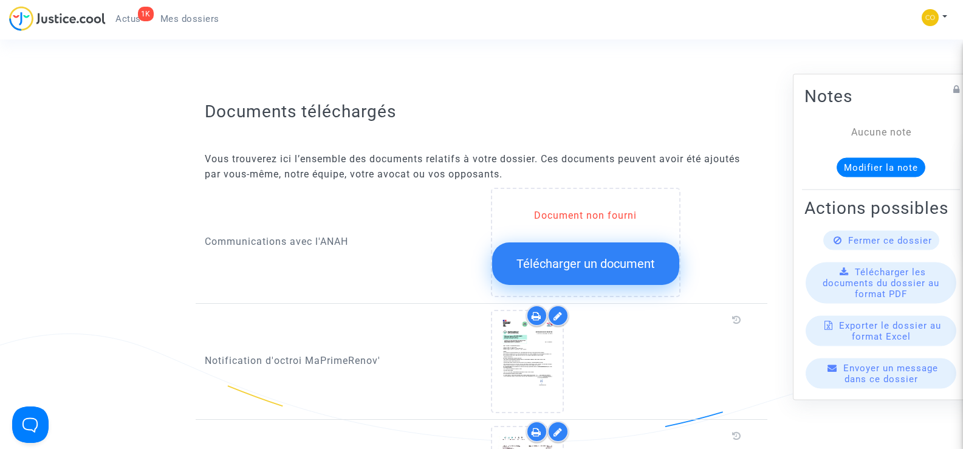
click at [609, 256] on span "Télécharger un document" at bounding box center [585, 263] width 139 height 15
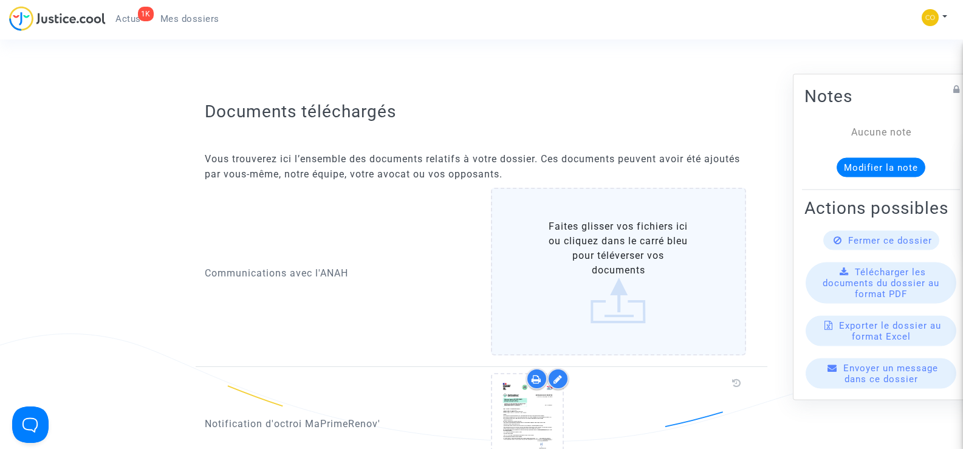
click at [623, 264] on label "Faites glisser vos fichiers ici ou cliquez dans le carré bleu pour téléverser v…" at bounding box center [619, 272] width 256 height 168
click at [0, 0] on input "Faites glisser vos fichiers ici ou cliquez dans le carré bleu pour téléverser v…" at bounding box center [0, 0] width 0 height 0
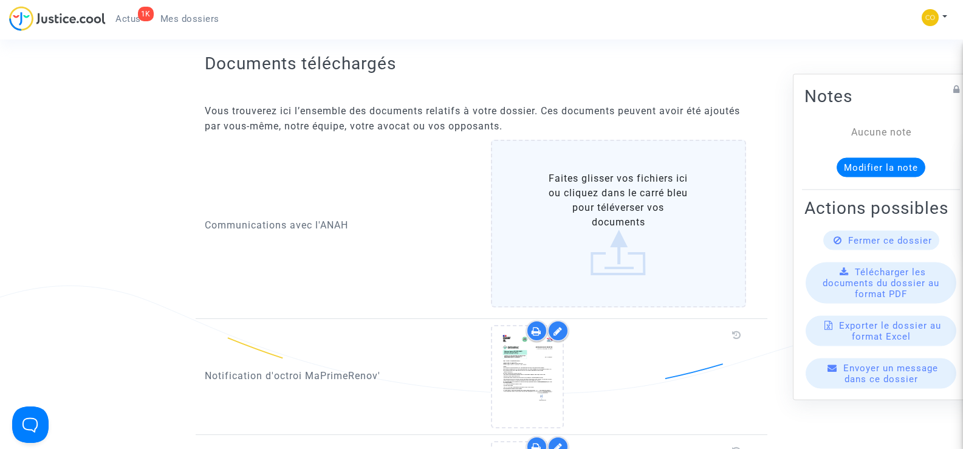
scroll to position [608, 0]
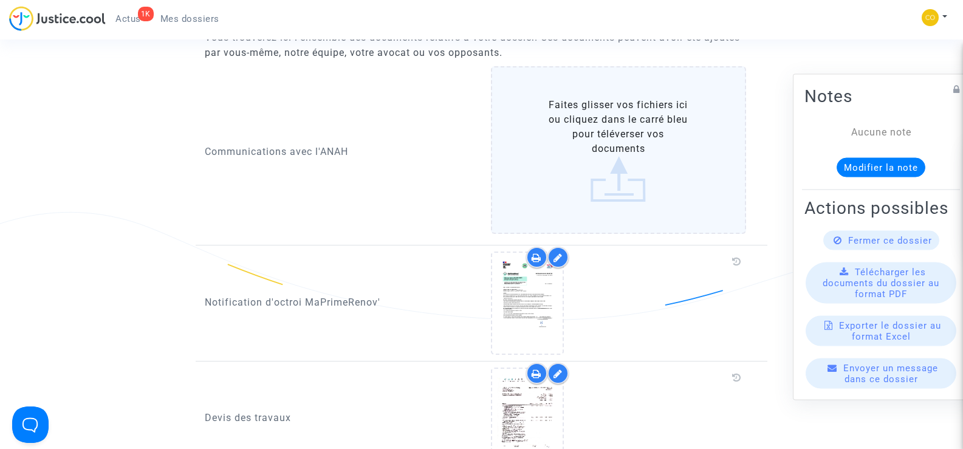
click at [639, 156] on label "Faites glisser vos fichiers ici ou cliquez dans le carré bleu pour téléverser v…" at bounding box center [619, 150] width 256 height 168
click at [0, 0] on input "Faites glisser vos fichiers ici ou cliquez dans le carré bleu pour téléverser v…" at bounding box center [0, 0] width 0 height 0
click at [628, 130] on label "Faites glisser vos fichiers ici ou cliquez dans le carré bleu pour téléverser v…" at bounding box center [619, 150] width 256 height 168
click at [0, 0] on input "Faites glisser vos fichiers ici ou cliquez dans le carré bleu pour téléverser v…" at bounding box center [0, 0] width 0 height 0
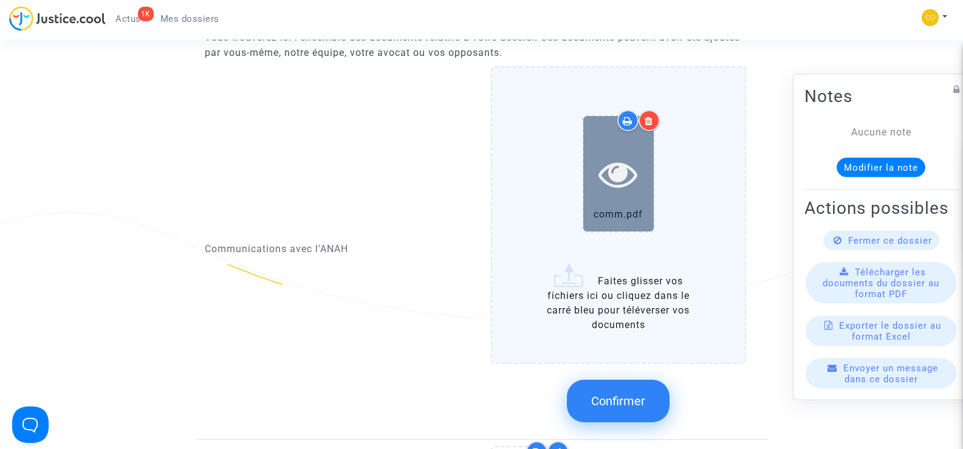
click at [617, 170] on icon at bounding box center [617, 173] width 39 height 39
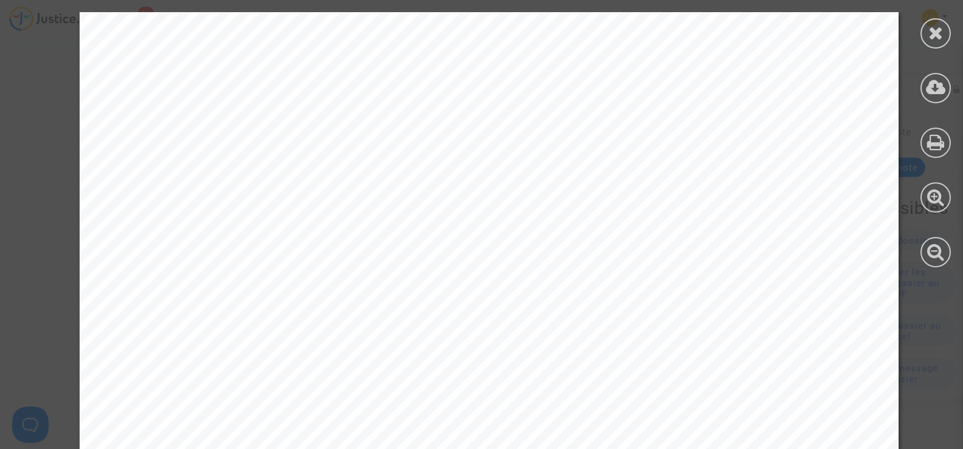
scroll to position [304, 0]
click at [941, 43] on div at bounding box center [935, 33] width 30 height 30
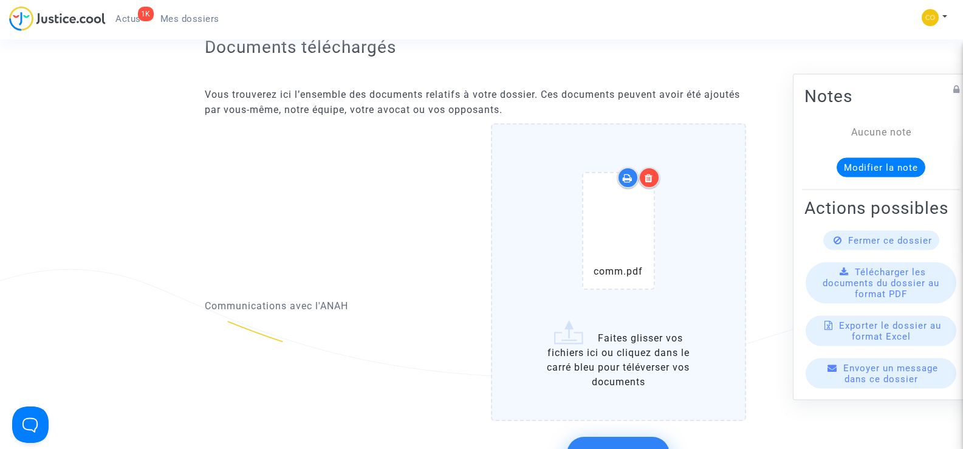
scroll to position [668, 0]
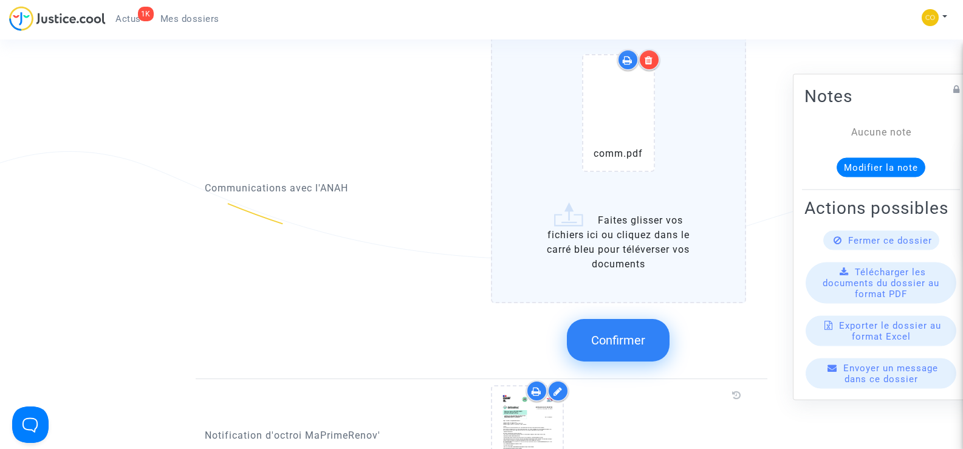
click at [635, 334] on button "Confirmer" at bounding box center [618, 340] width 103 height 43
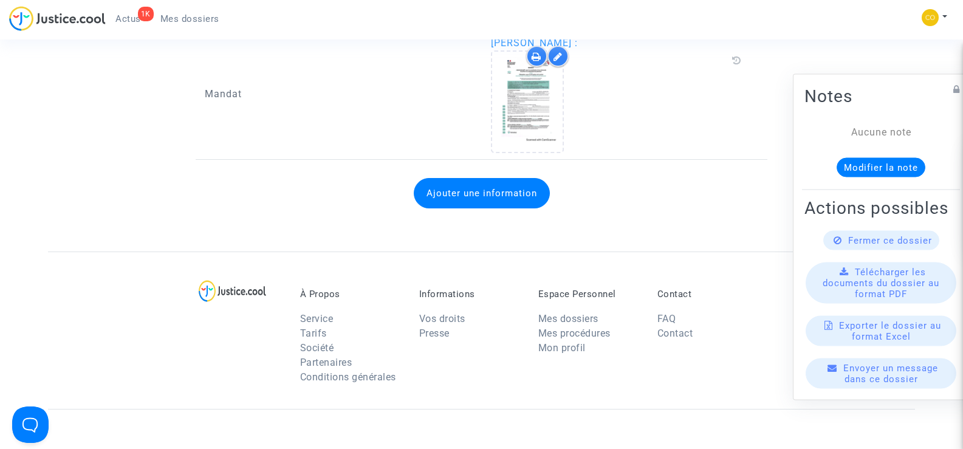
scroll to position [1580, 0]
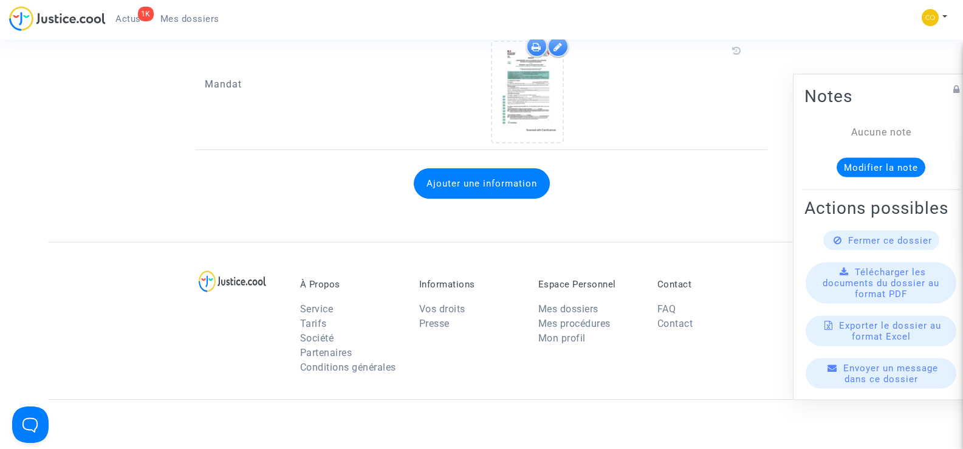
click at [200, 9] on ul "1K Actus Mes dossiers" at bounding box center [167, 17] width 123 height 22
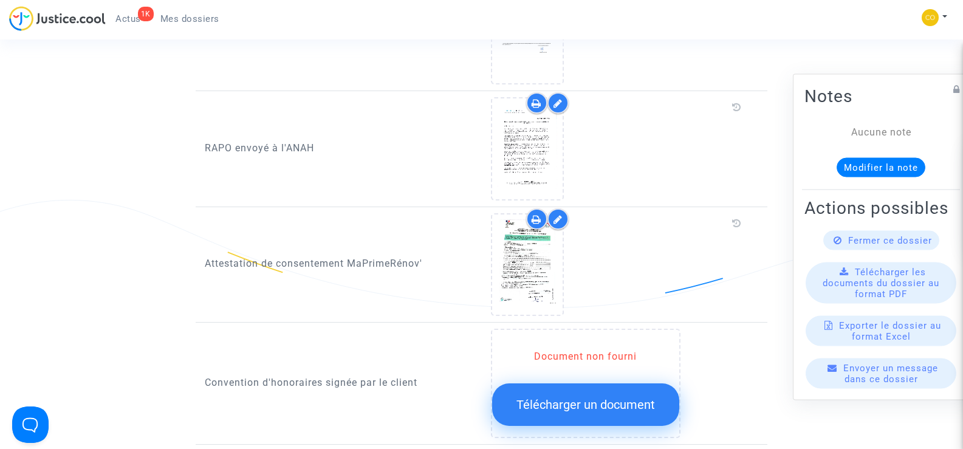
scroll to position [1154, 0]
click at [193, 15] on span "Mes dossiers" at bounding box center [189, 18] width 59 height 11
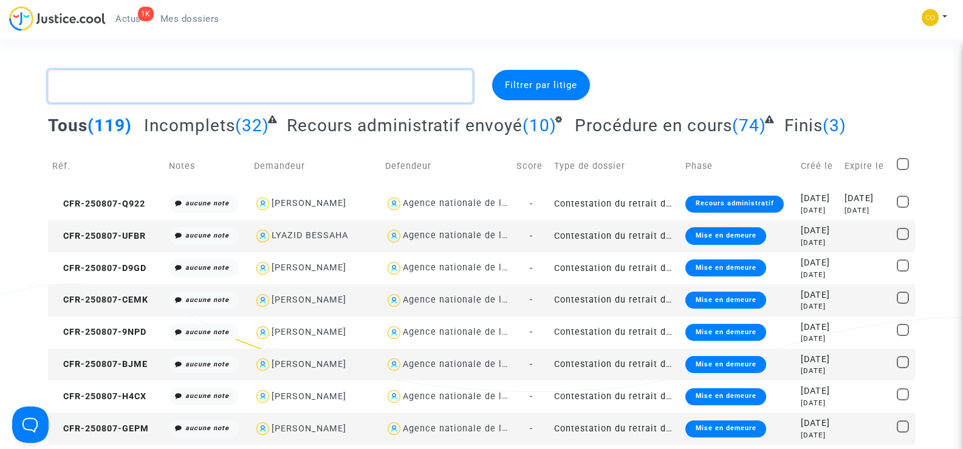
click at [97, 90] on textarea at bounding box center [260, 86] width 424 height 33
paste textarea "[PERSON_NAME]"
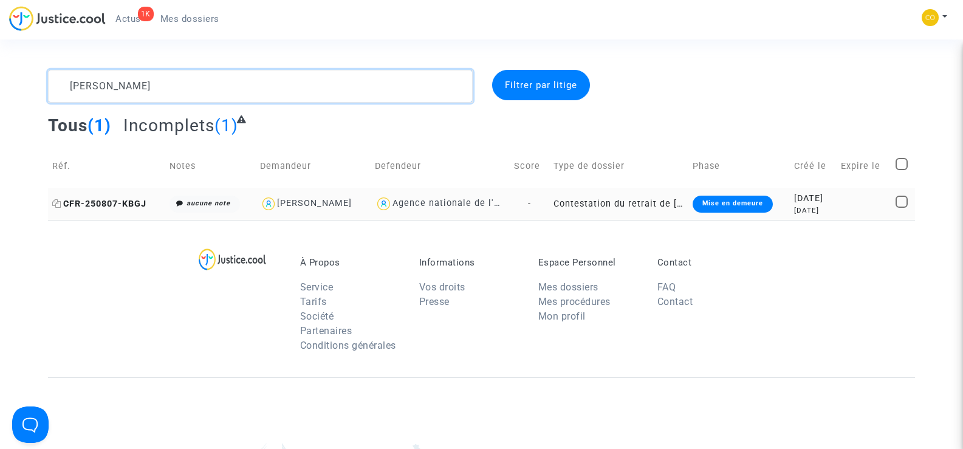
type textarea "[PERSON_NAME]"
click at [101, 199] on span "CFR-250807-KBGJ" at bounding box center [99, 204] width 94 height 10
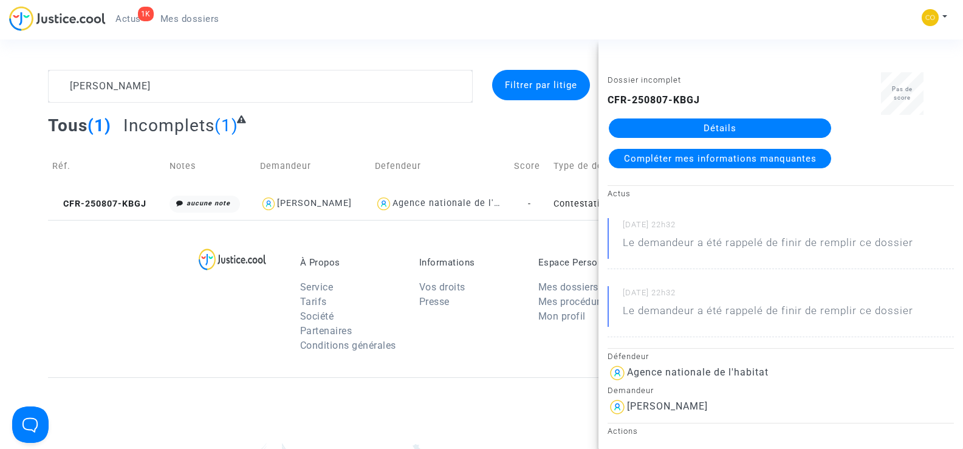
click at [745, 122] on link "Détails" at bounding box center [720, 127] width 222 height 19
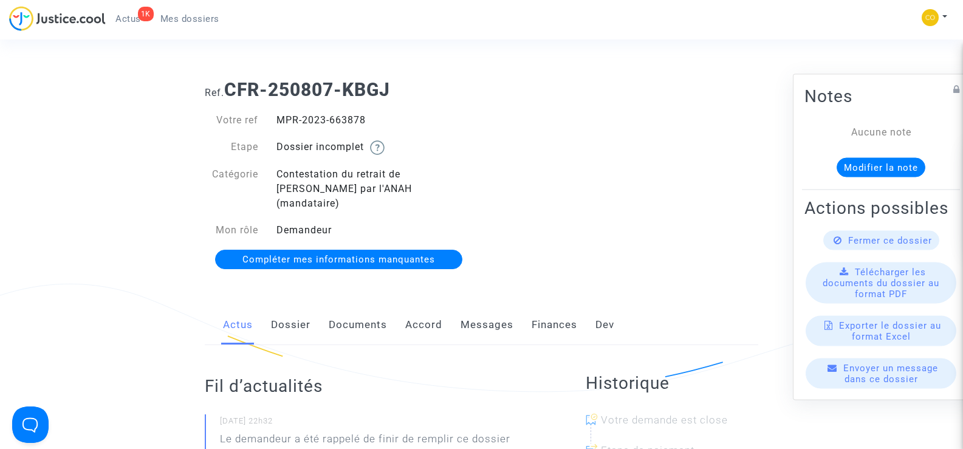
click at [357, 310] on link "Documents" at bounding box center [358, 325] width 58 height 40
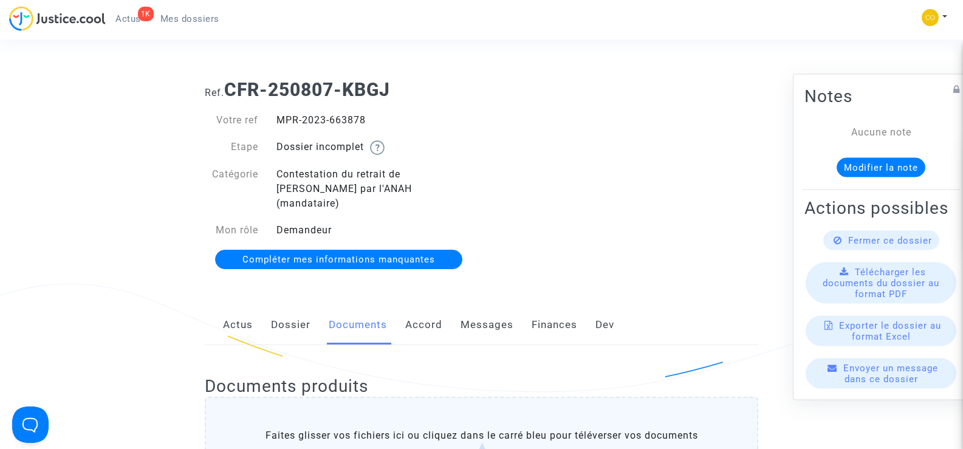
drag, startPoint x: 369, startPoint y: 122, endPoint x: 278, endPoint y: 120, distance: 91.1
click at [278, 120] on div "MPR-2023-663878" at bounding box center [374, 120] width 214 height 15
copy div "MPR-2023-663878"
click at [667, 218] on div "Ref. CFR-250807-KBGJ Votre ref MPR-2023-663878 Etape Dossier incomplet Catégori…" at bounding box center [482, 175] width 572 height 210
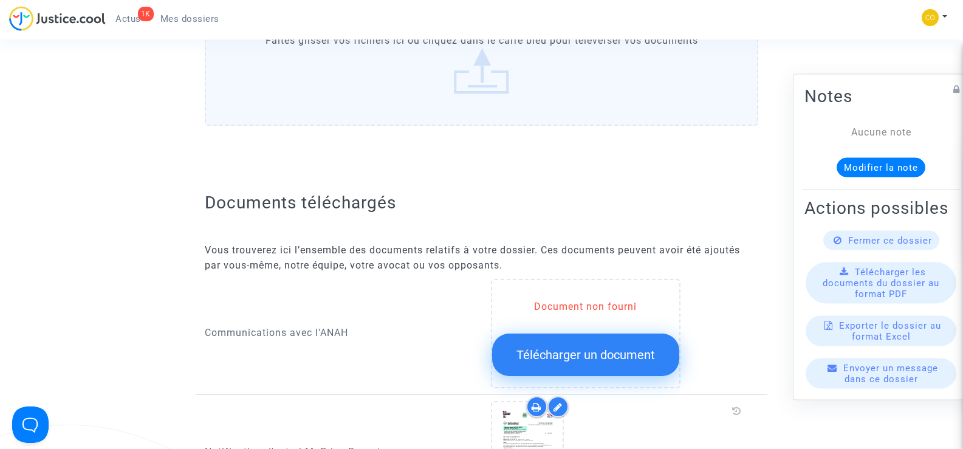
scroll to position [547, 0]
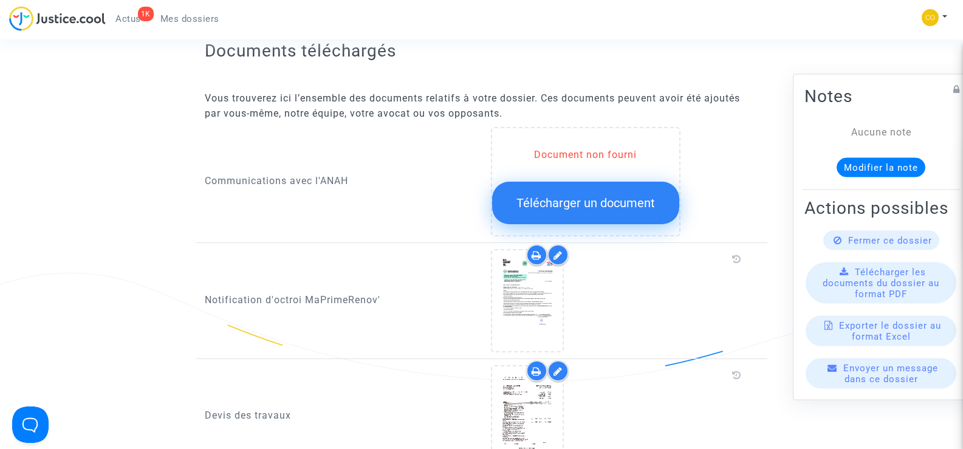
click at [575, 198] on button "Télécharger un document" at bounding box center [585, 203] width 187 height 43
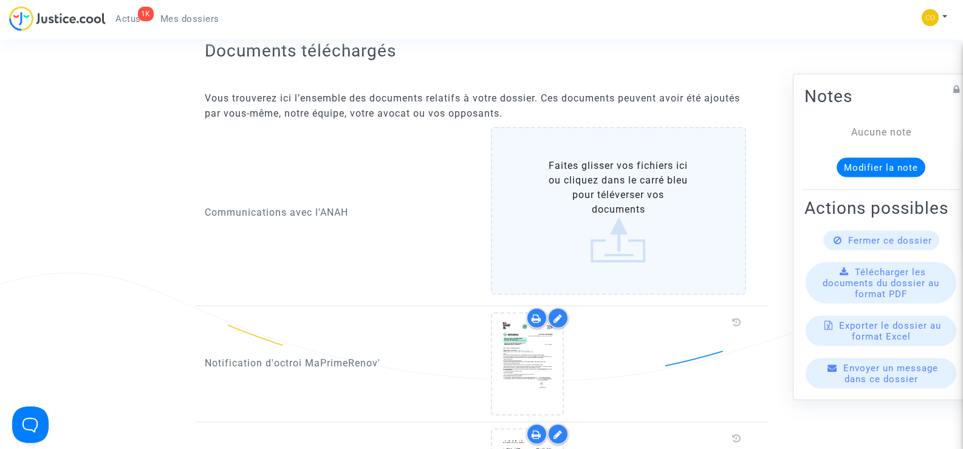
click at [625, 193] on label "Faites glisser vos fichiers ici ou cliquez dans le carré bleu pour téléverser v…" at bounding box center [619, 211] width 256 height 168
click at [0, 0] on input "Faites glisser vos fichiers ici ou cliquez dans le carré bleu pour téléverser v…" at bounding box center [0, 0] width 0 height 0
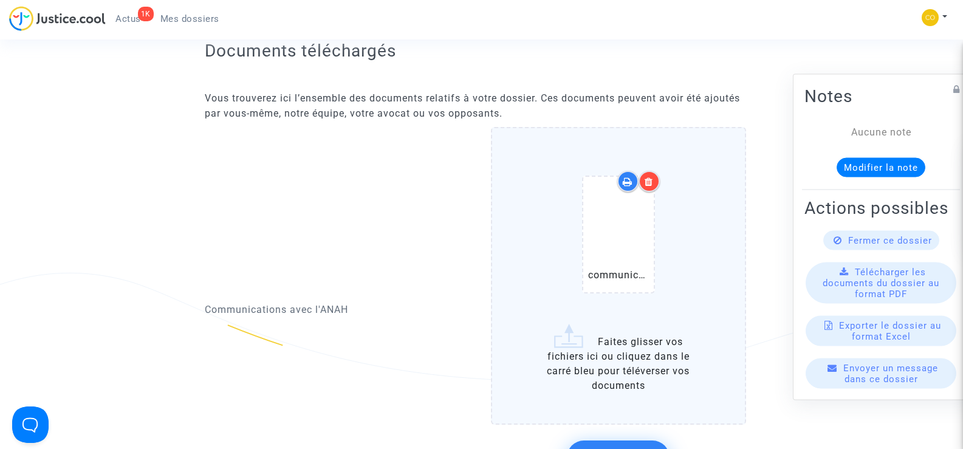
scroll to position [608, 0]
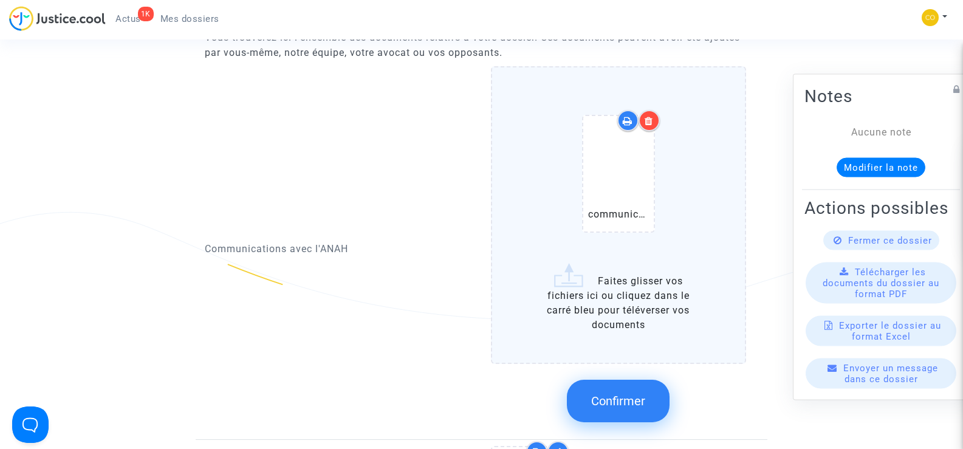
click at [611, 398] on button "Confirmer" at bounding box center [618, 401] width 103 height 43
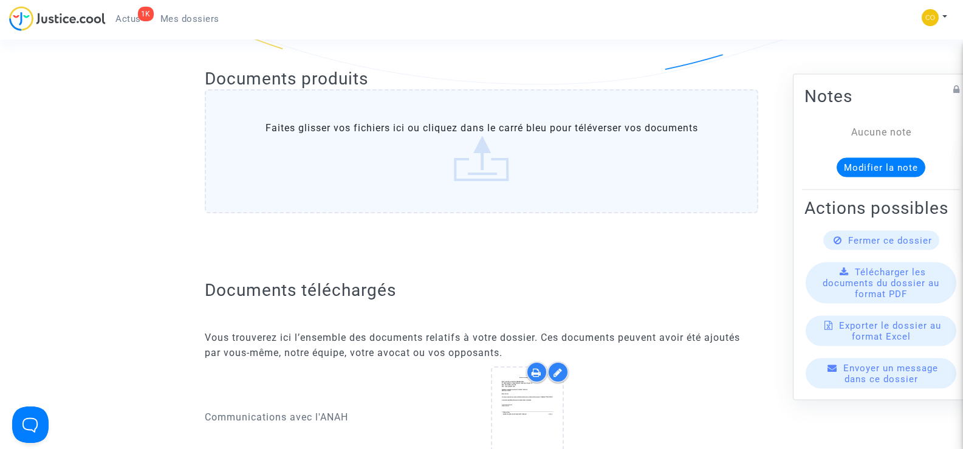
scroll to position [304, 0]
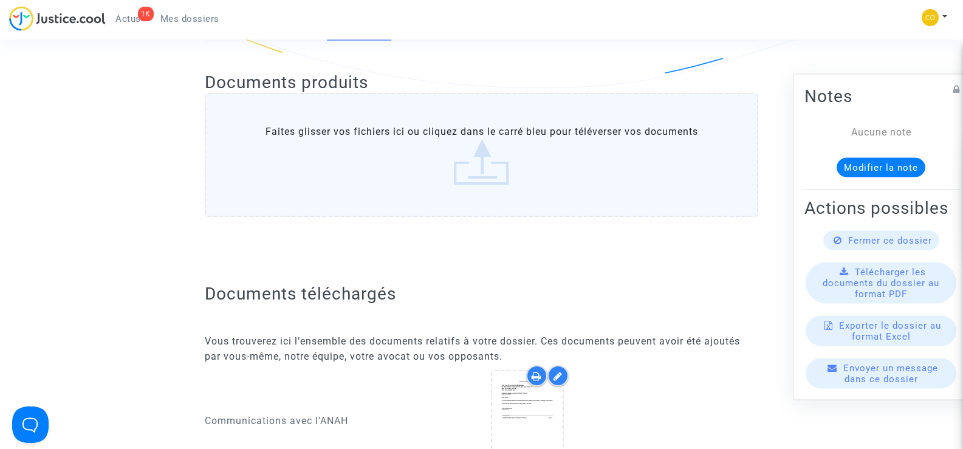
click at [175, 27] on link "Mes dossiers" at bounding box center [190, 19] width 78 height 18
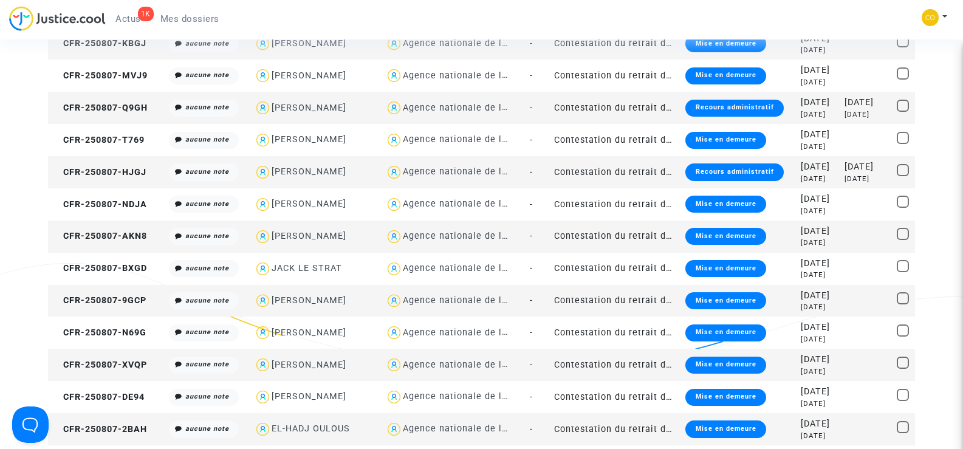
scroll to position [1215, 0]
